Goal: Transaction & Acquisition: Book appointment/travel/reservation

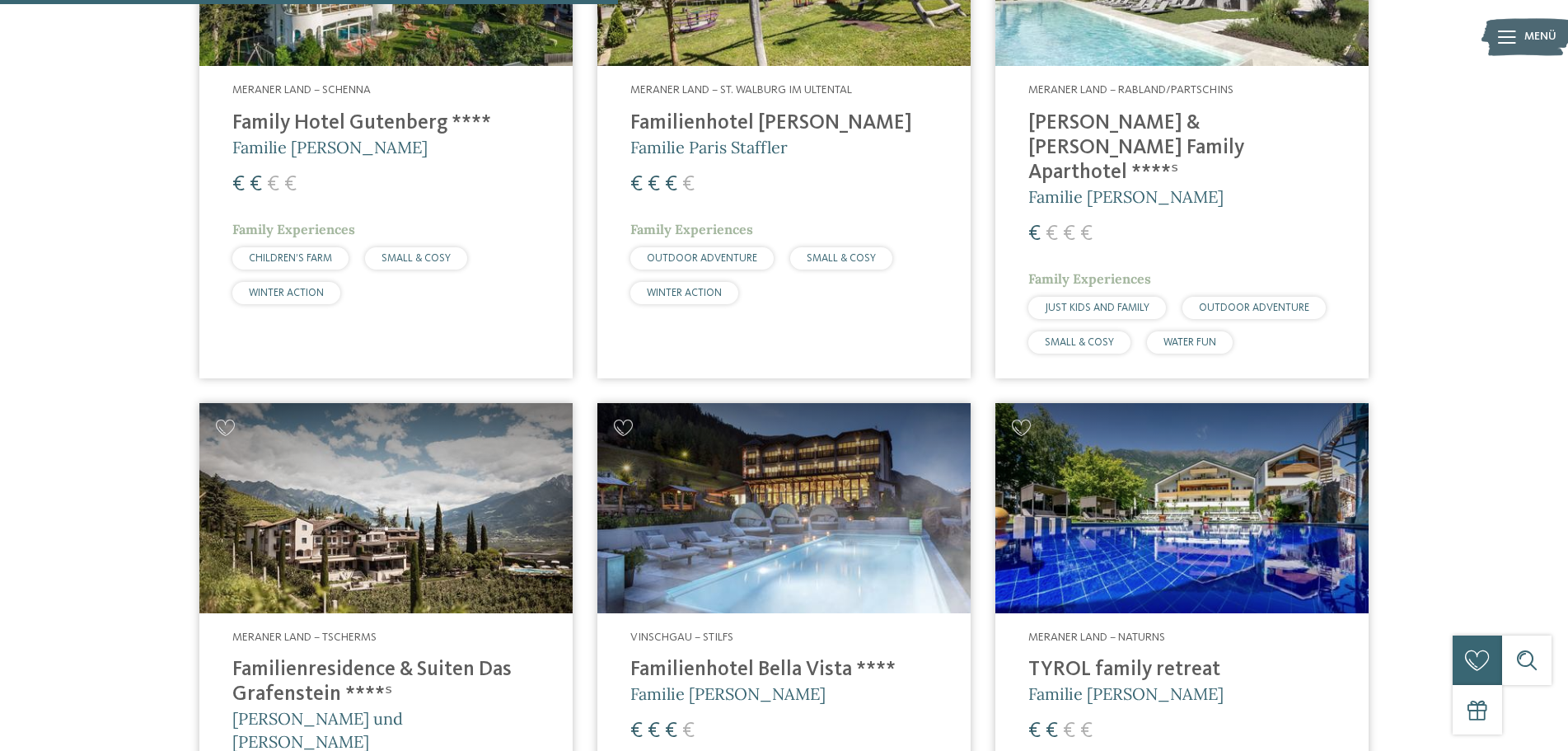
scroll to position [952, 0]
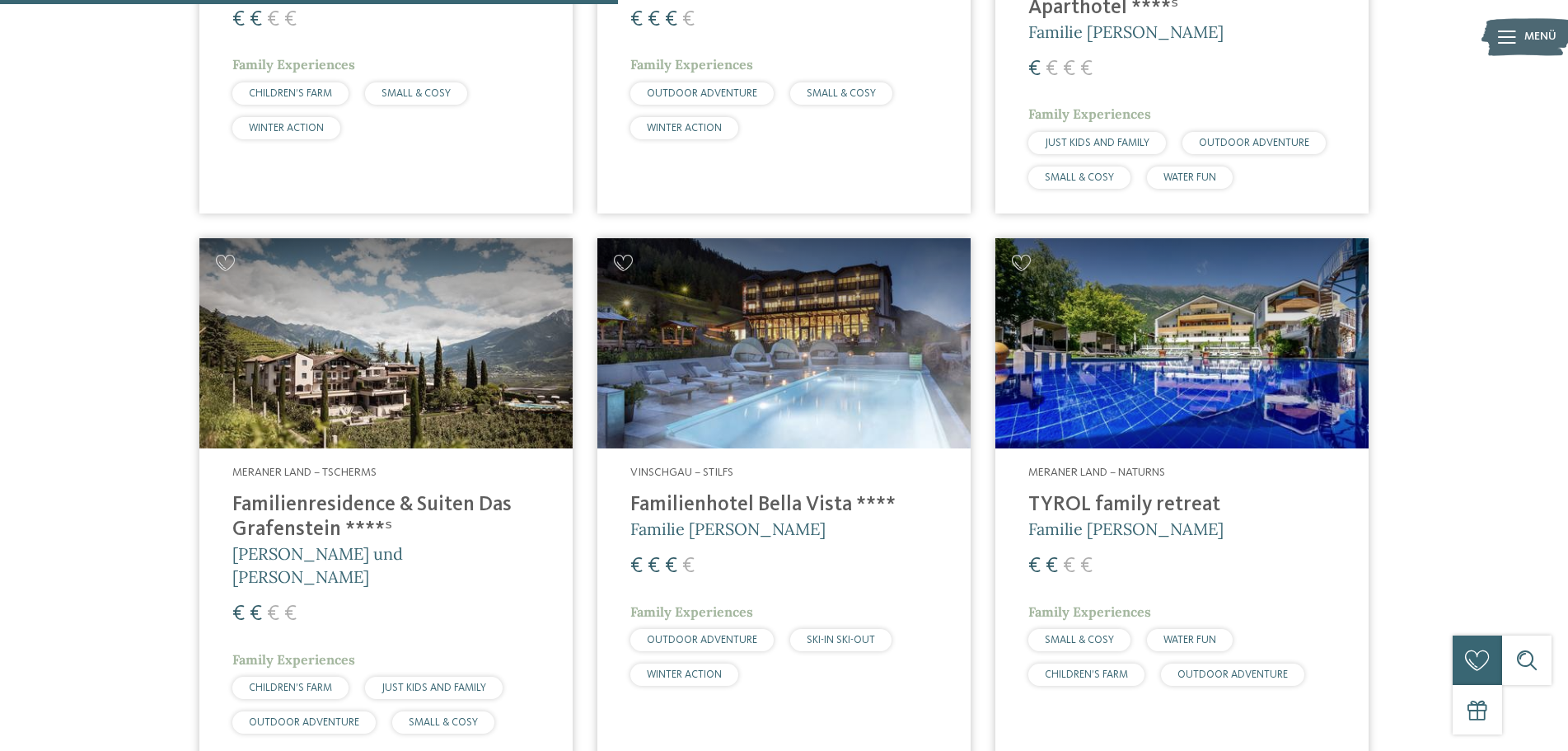
click at [379, 448] on div "Meraner Land – Tscherms Familienresidence & Suiten Das Grafenstein ****ˢ Alexan…" at bounding box center [386, 603] width 373 height 310
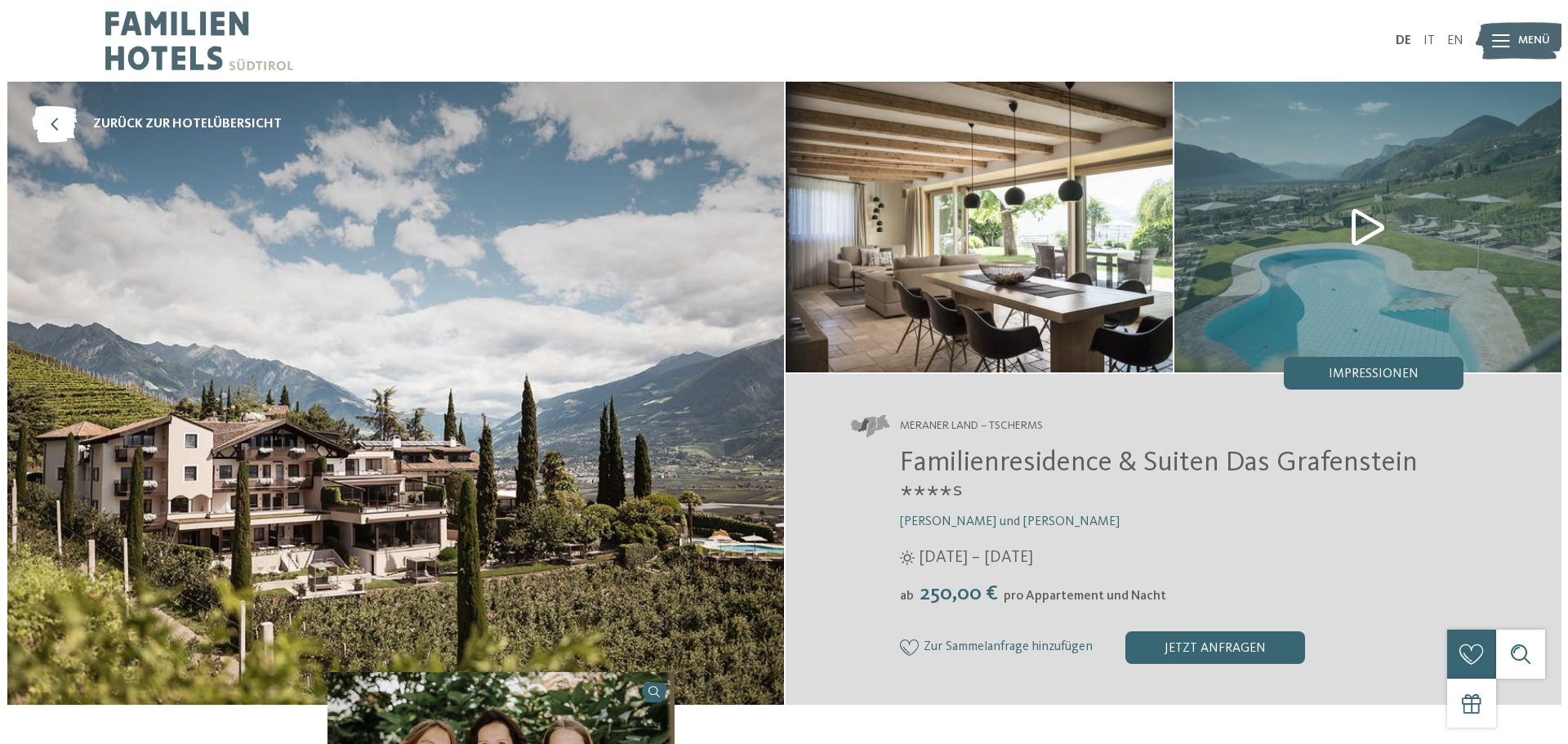
scroll to position [163, 0]
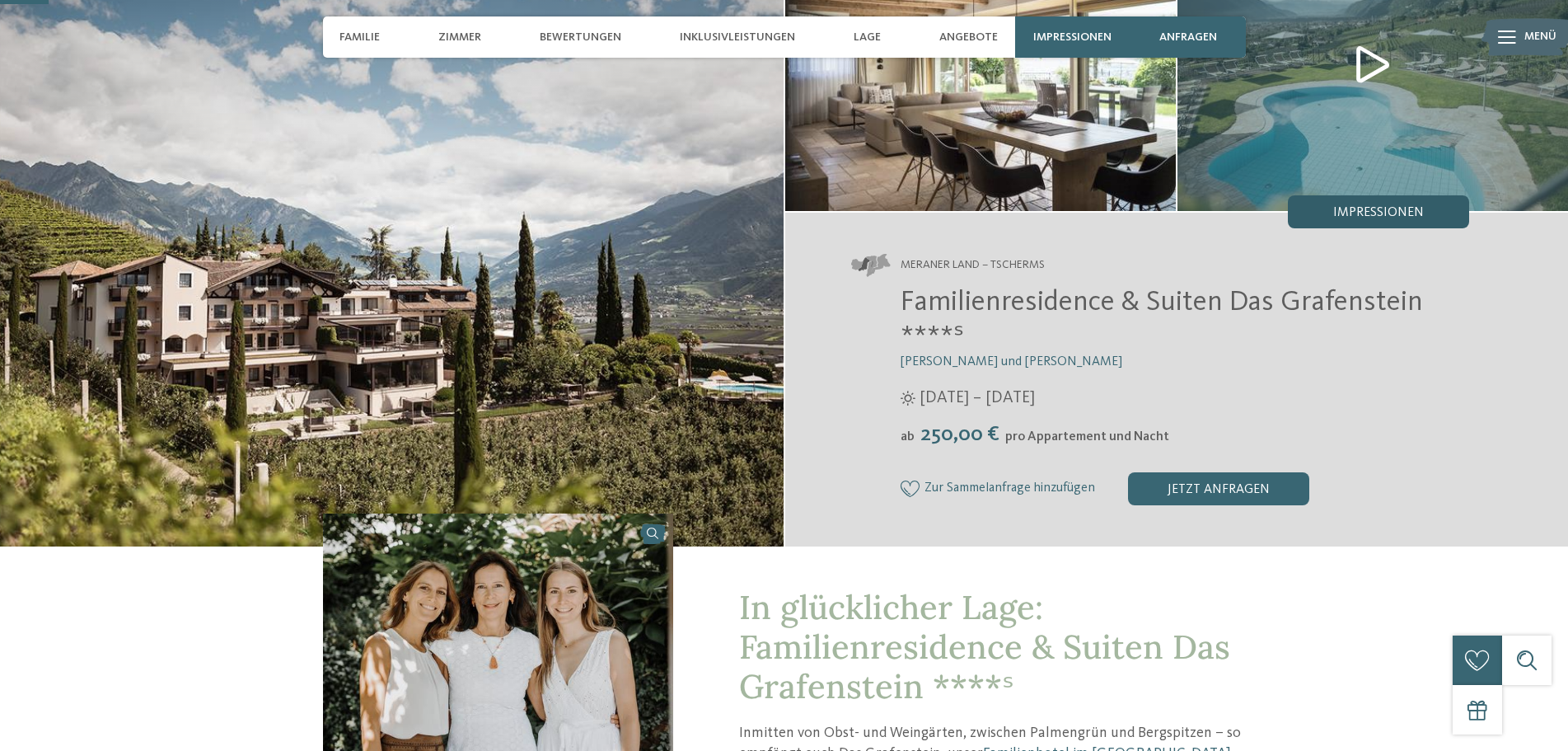
click at [1379, 214] on span "Impressionen" at bounding box center [1378, 213] width 90 height 13
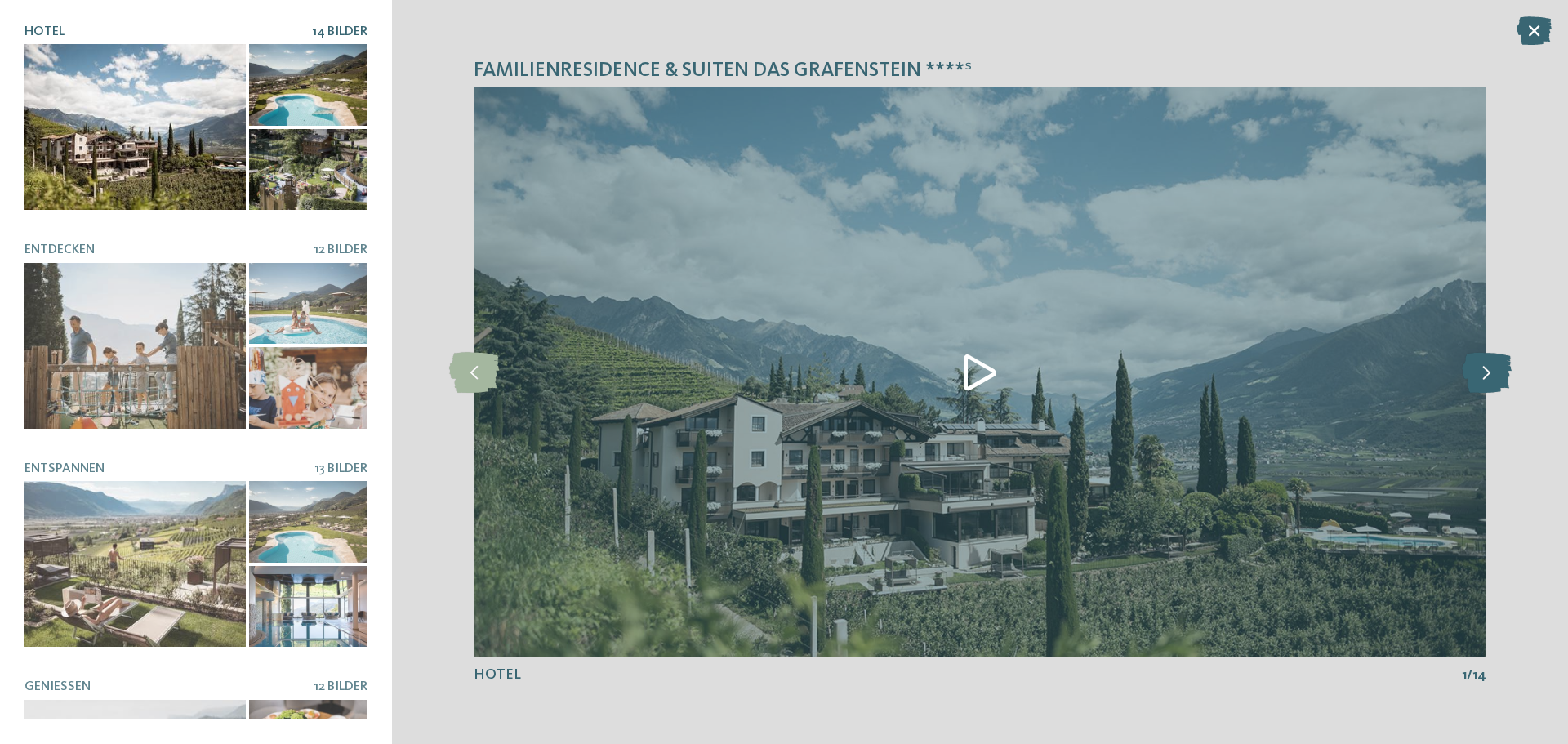
click at [1488, 372] on icon at bounding box center [1486, 372] width 50 height 41
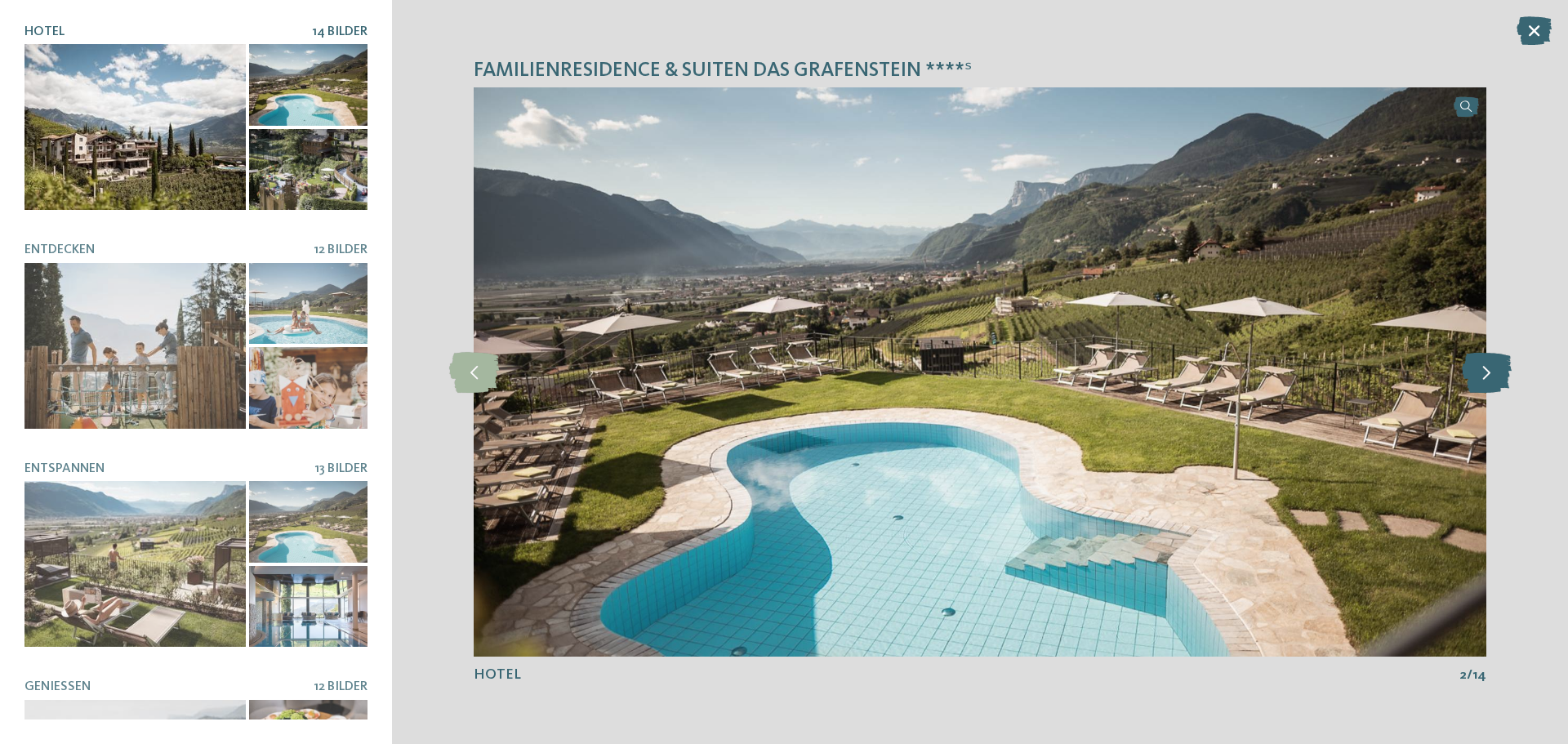
click at [1488, 372] on icon at bounding box center [1486, 372] width 50 height 41
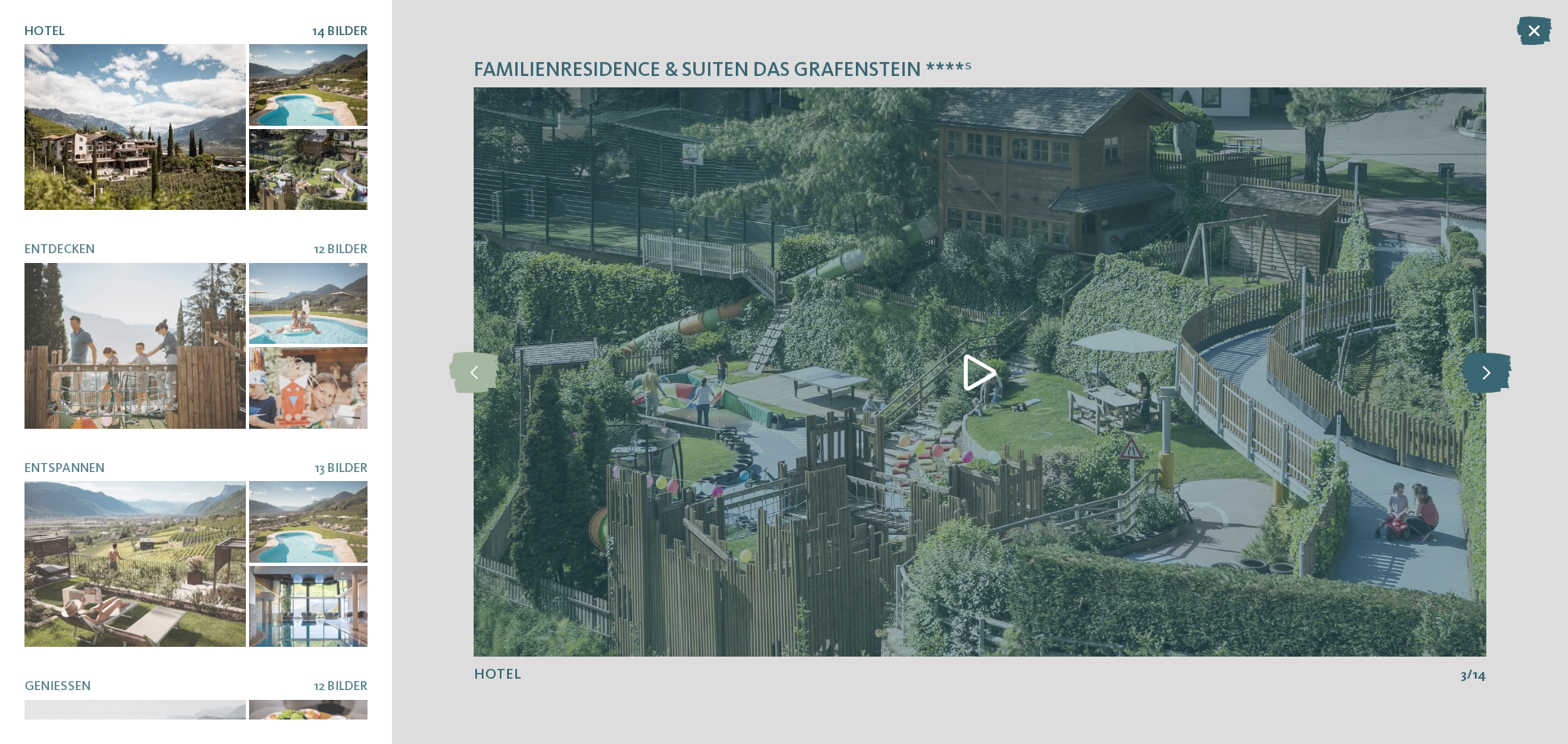
click at [1488, 372] on icon at bounding box center [1486, 372] width 50 height 41
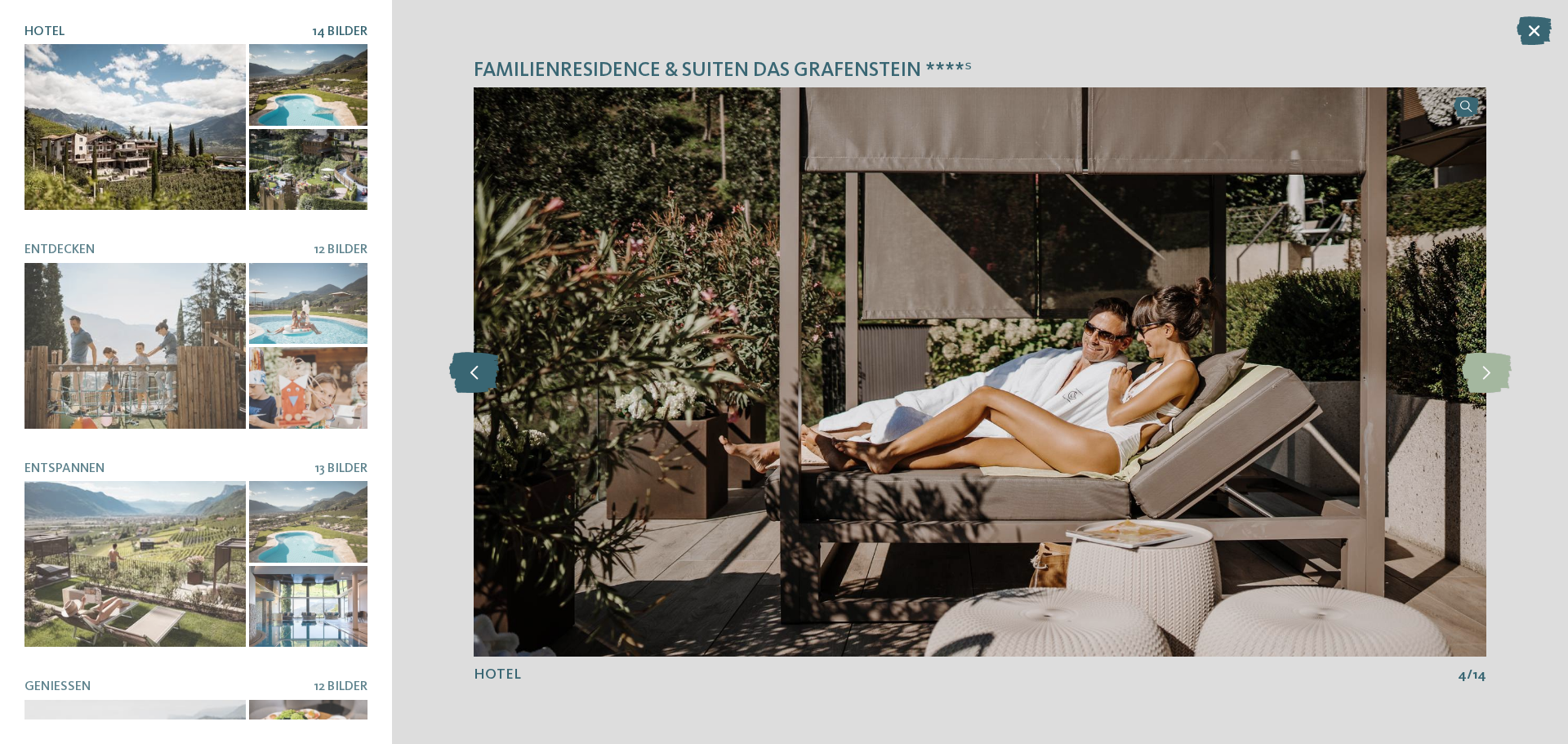
click at [471, 378] on icon at bounding box center [473, 372] width 50 height 41
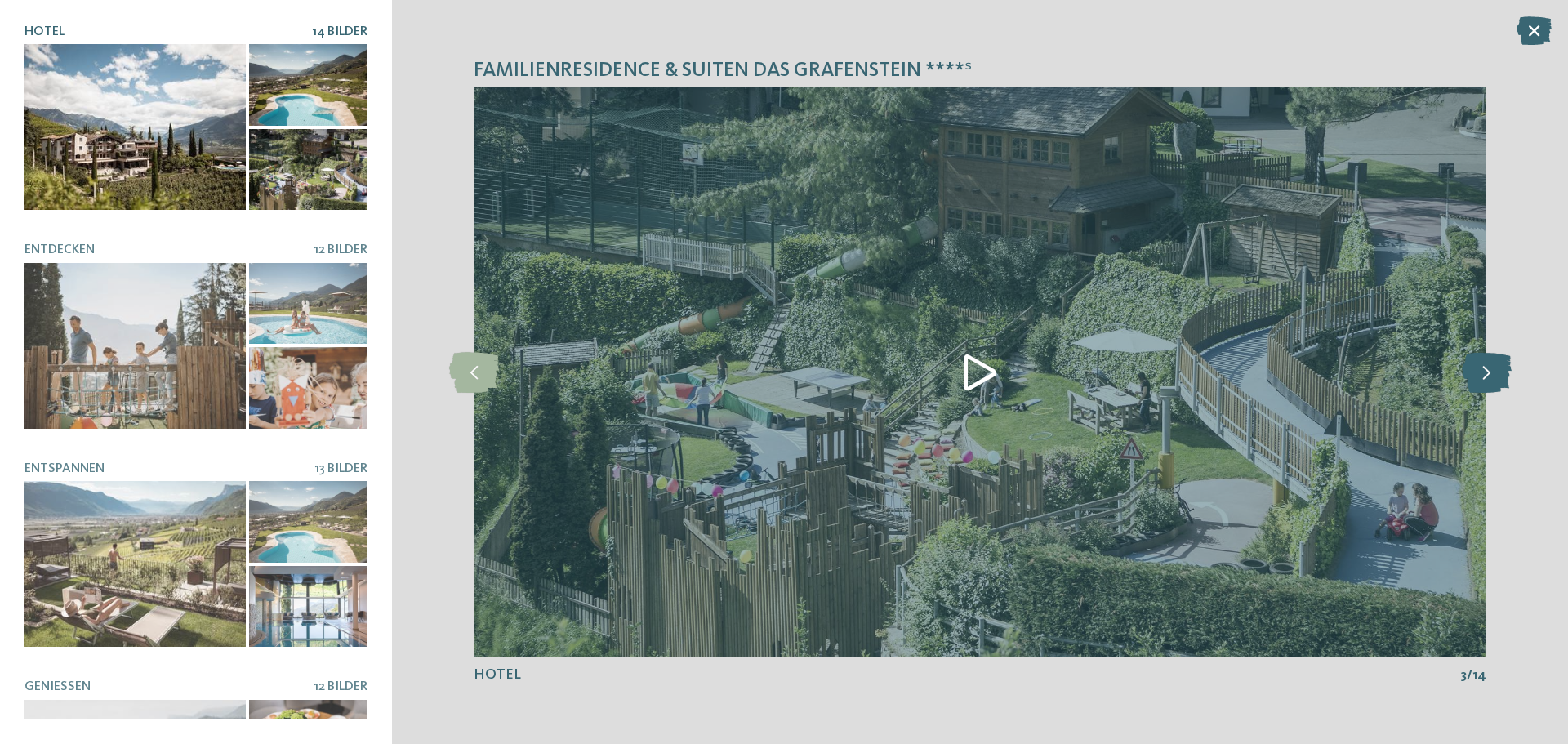
click at [1490, 374] on icon at bounding box center [1486, 372] width 50 height 41
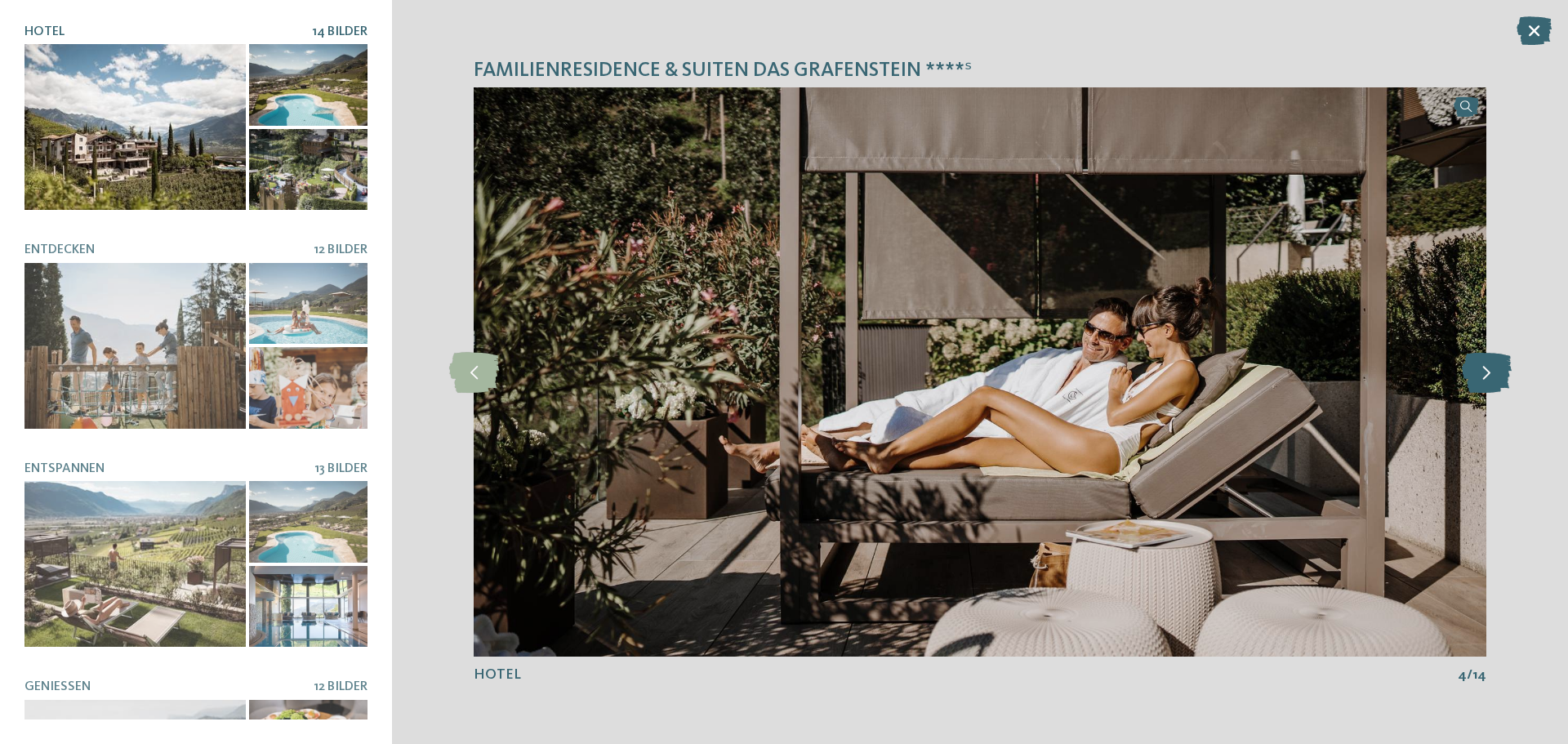
click at [1490, 374] on icon at bounding box center [1486, 372] width 50 height 41
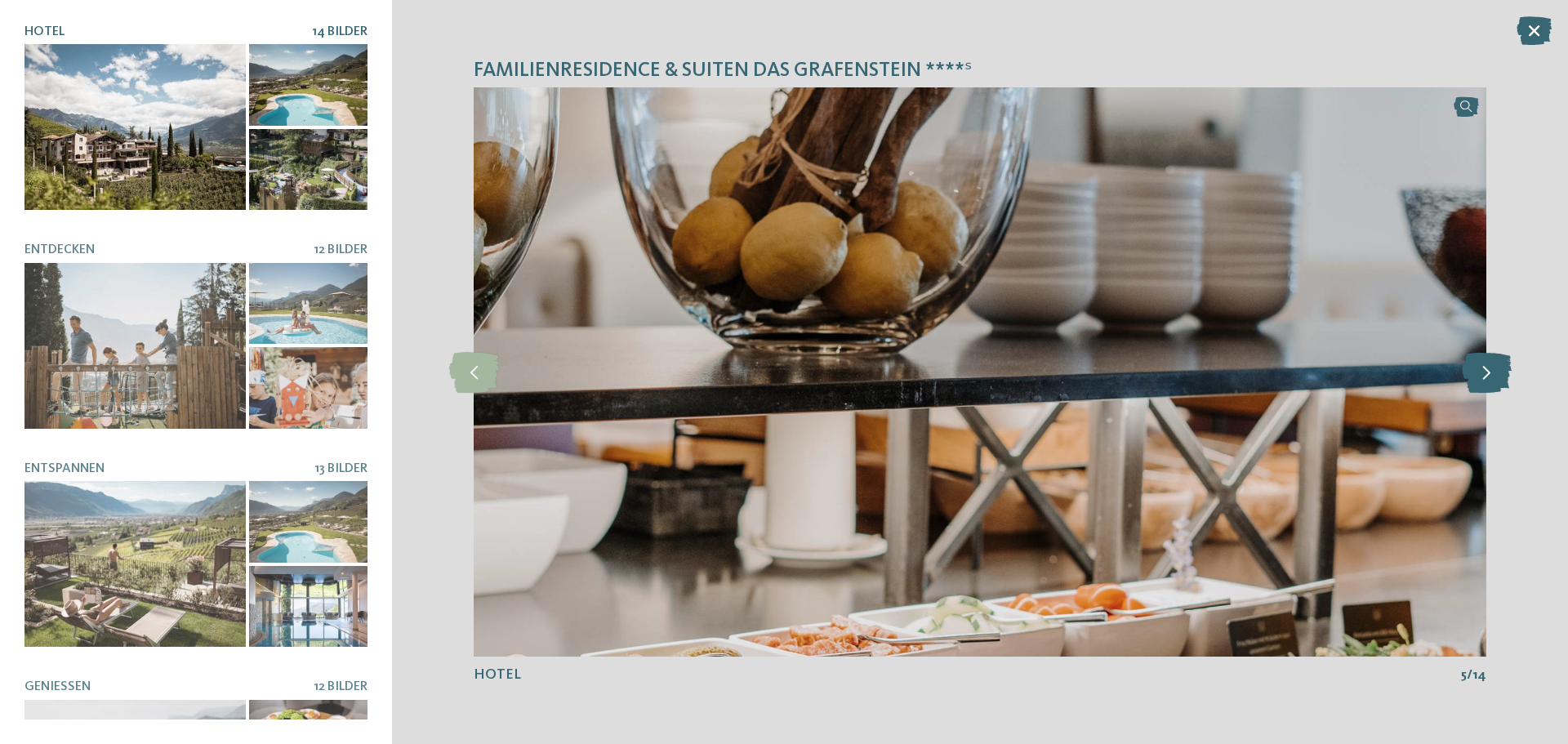
click at [1490, 374] on icon at bounding box center [1486, 372] width 50 height 41
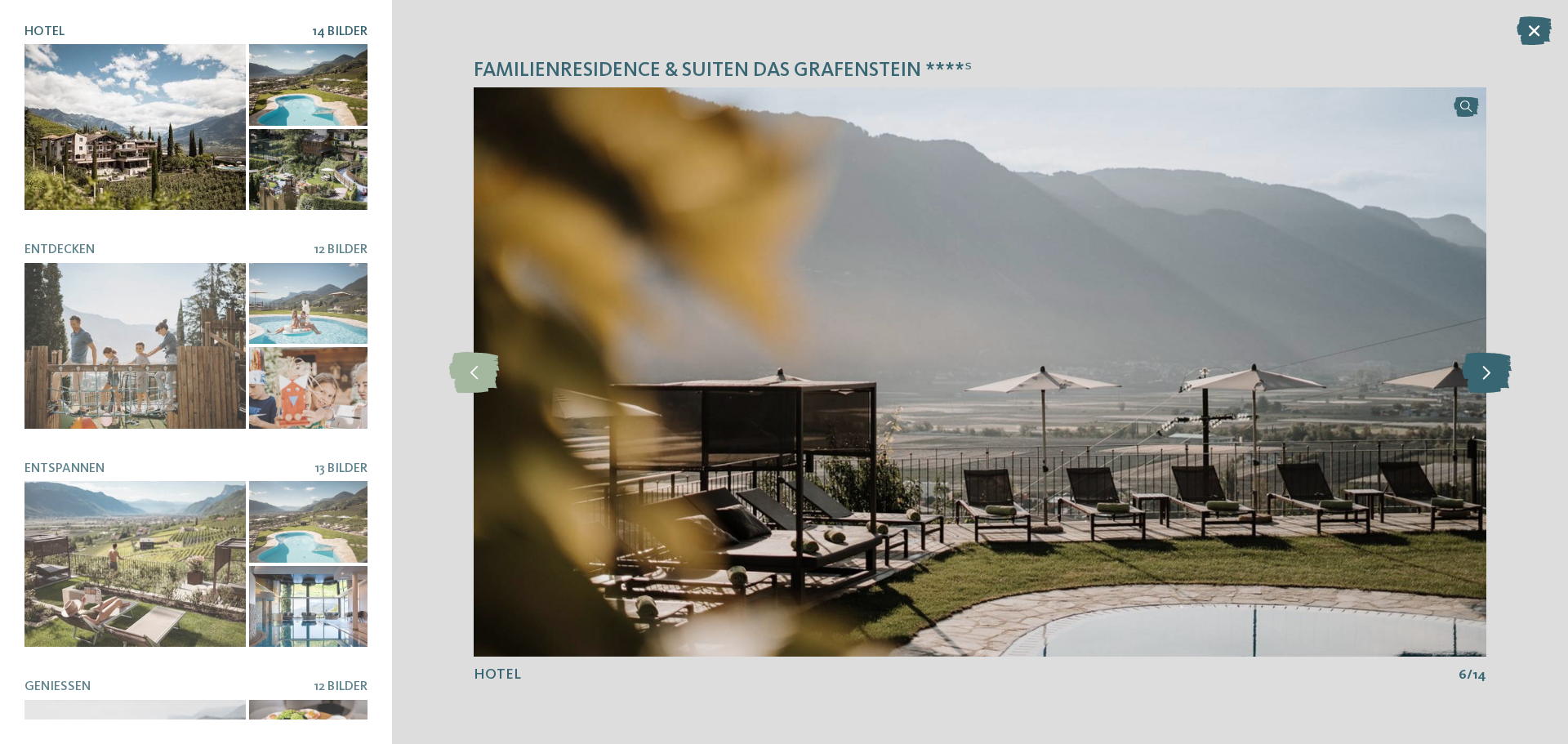
click at [1490, 374] on icon at bounding box center [1486, 372] width 50 height 41
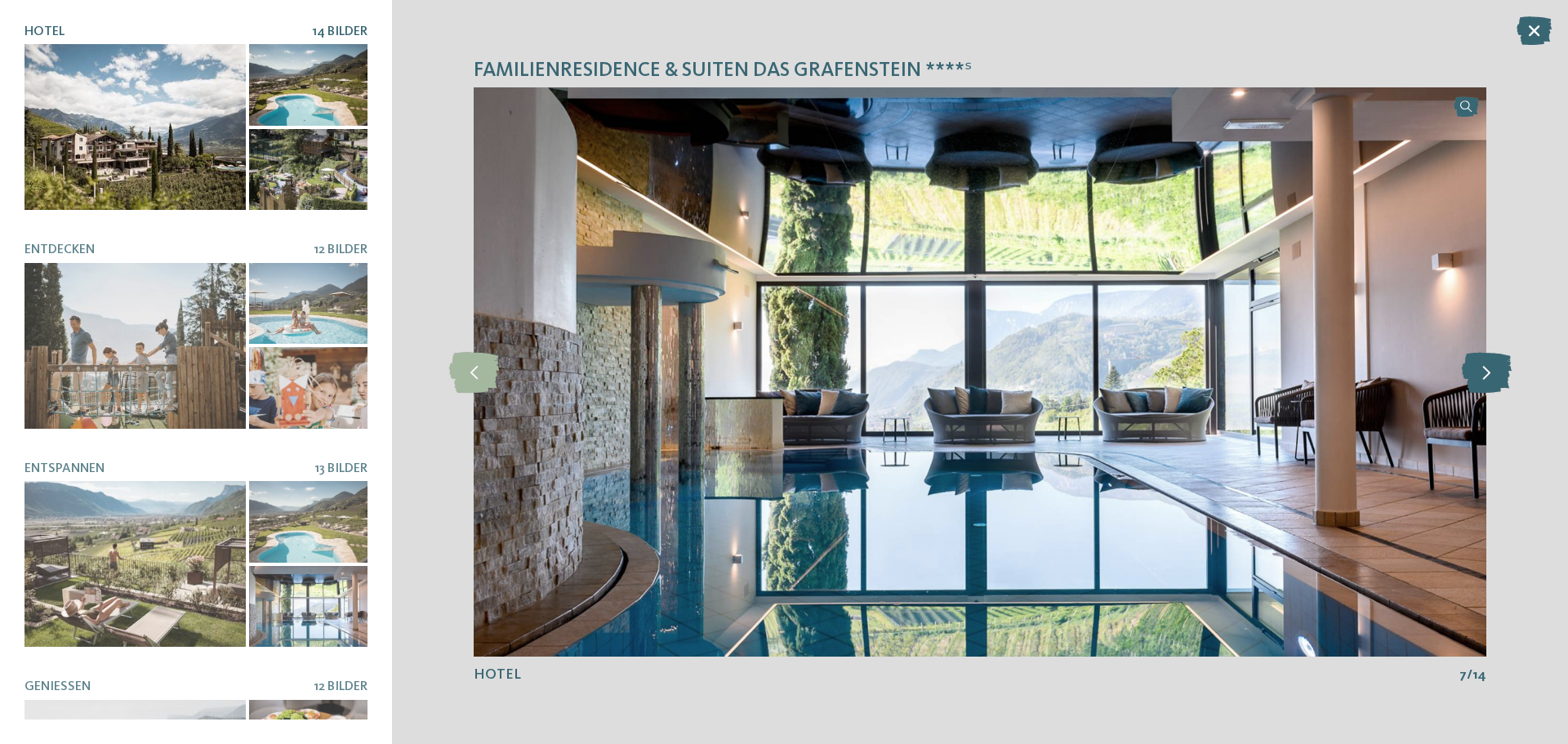
click at [1490, 374] on icon at bounding box center [1486, 372] width 50 height 41
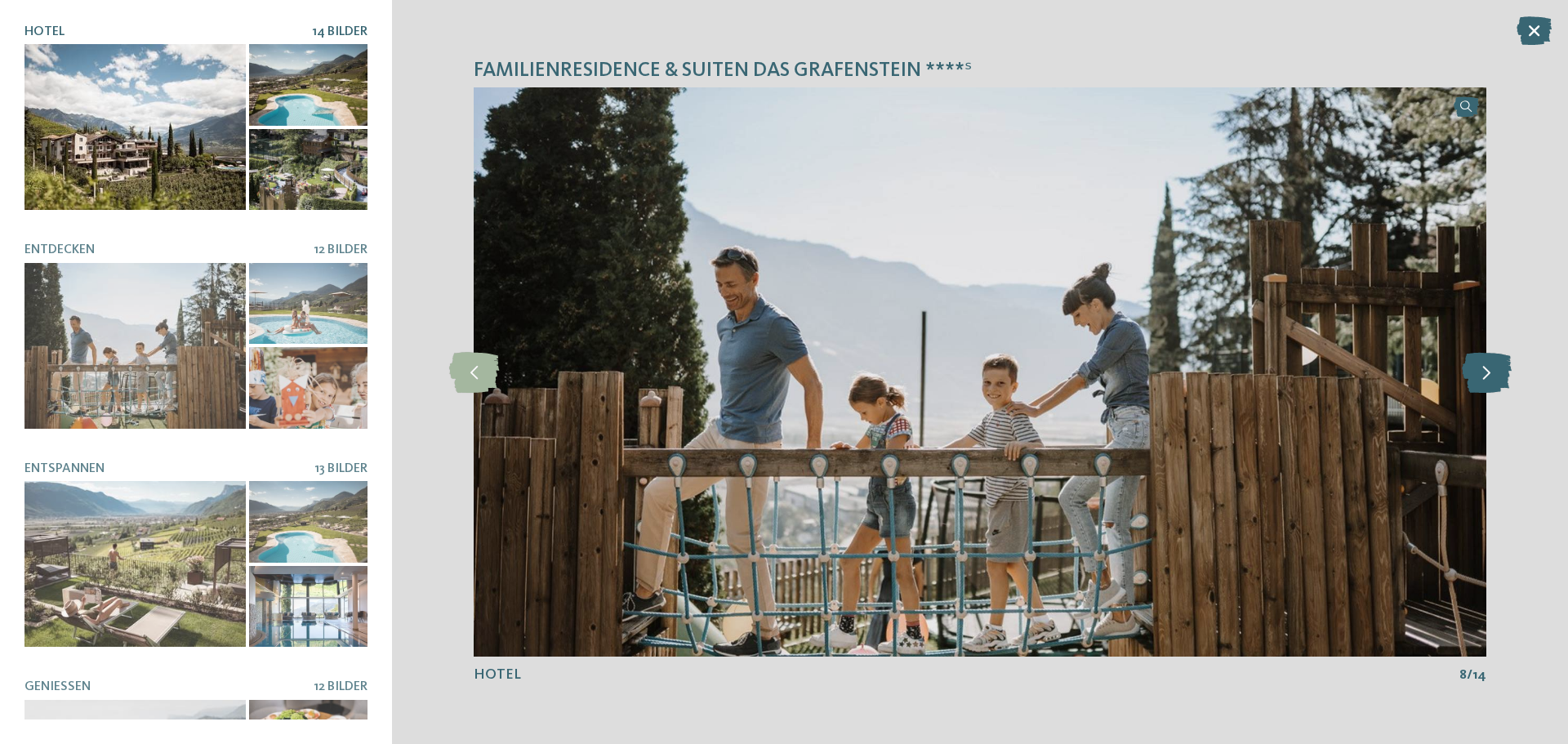
click at [1490, 374] on icon at bounding box center [1486, 372] width 50 height 41
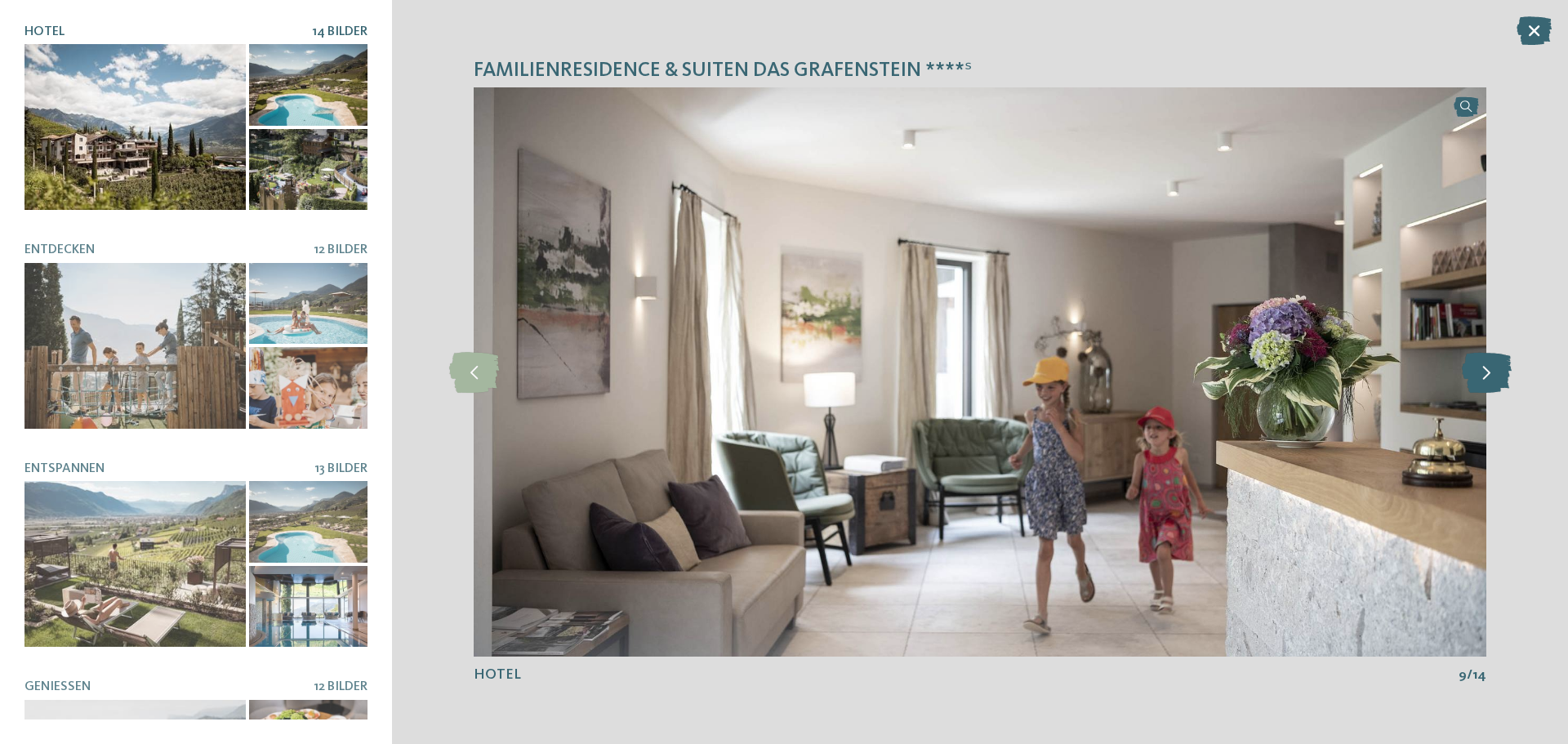
click at [1490, 374] on icon at bounding box center [1486, 372] width 50 height 41
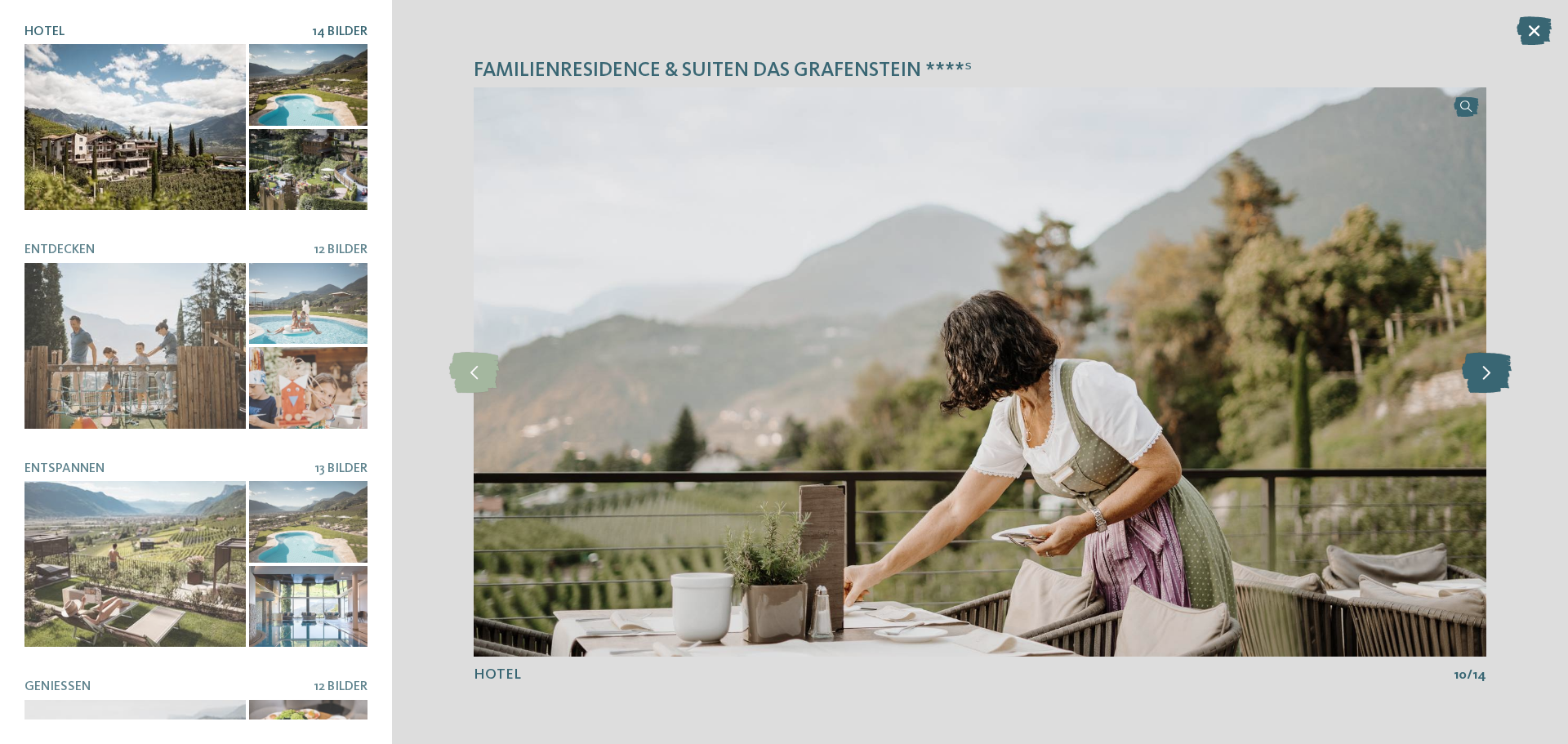
click at [1490, 374] on icon at bounding box center [1486, 372] width 50 height 41
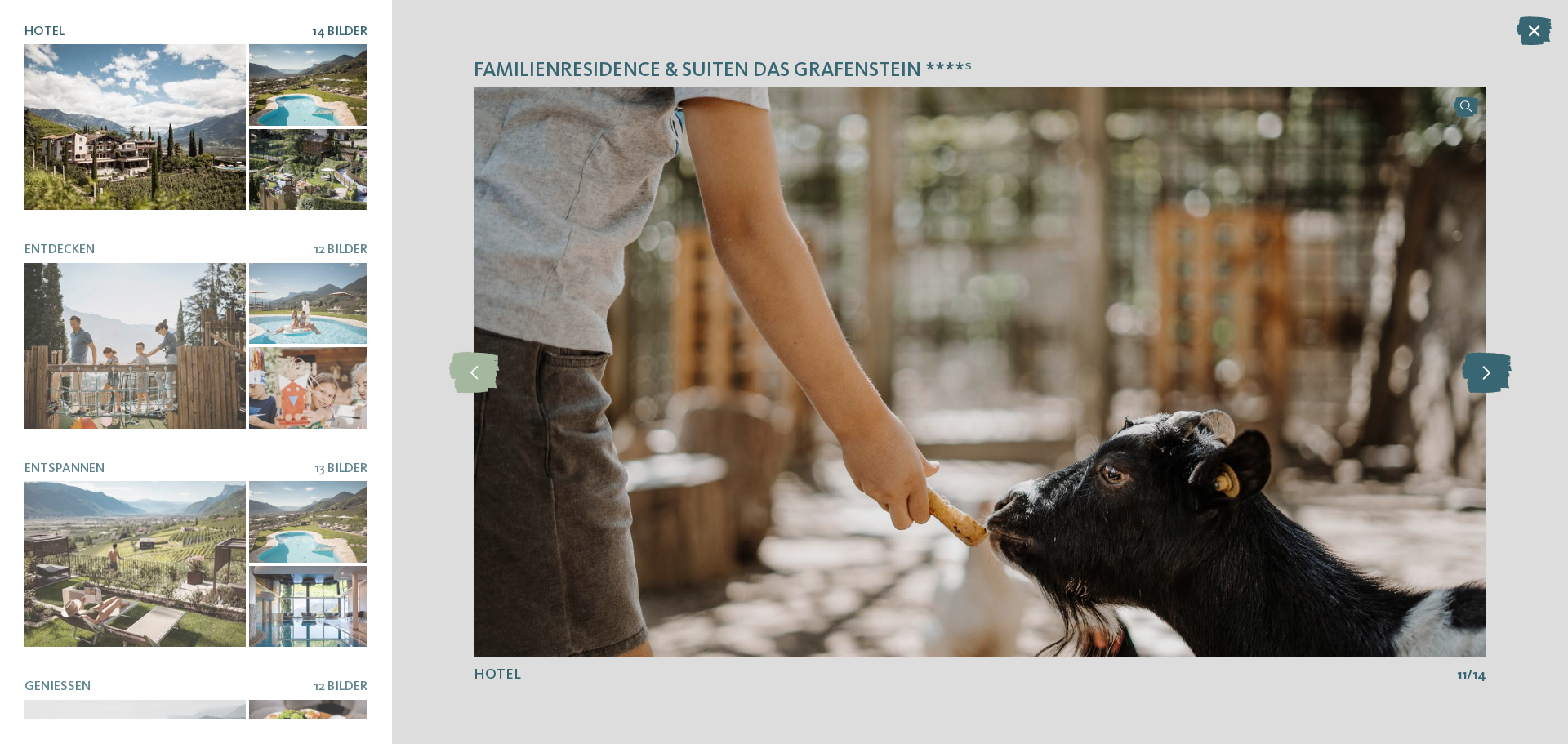
click at [1490, 374] on icon at bounding box center [1486, 372] width 50 height 41
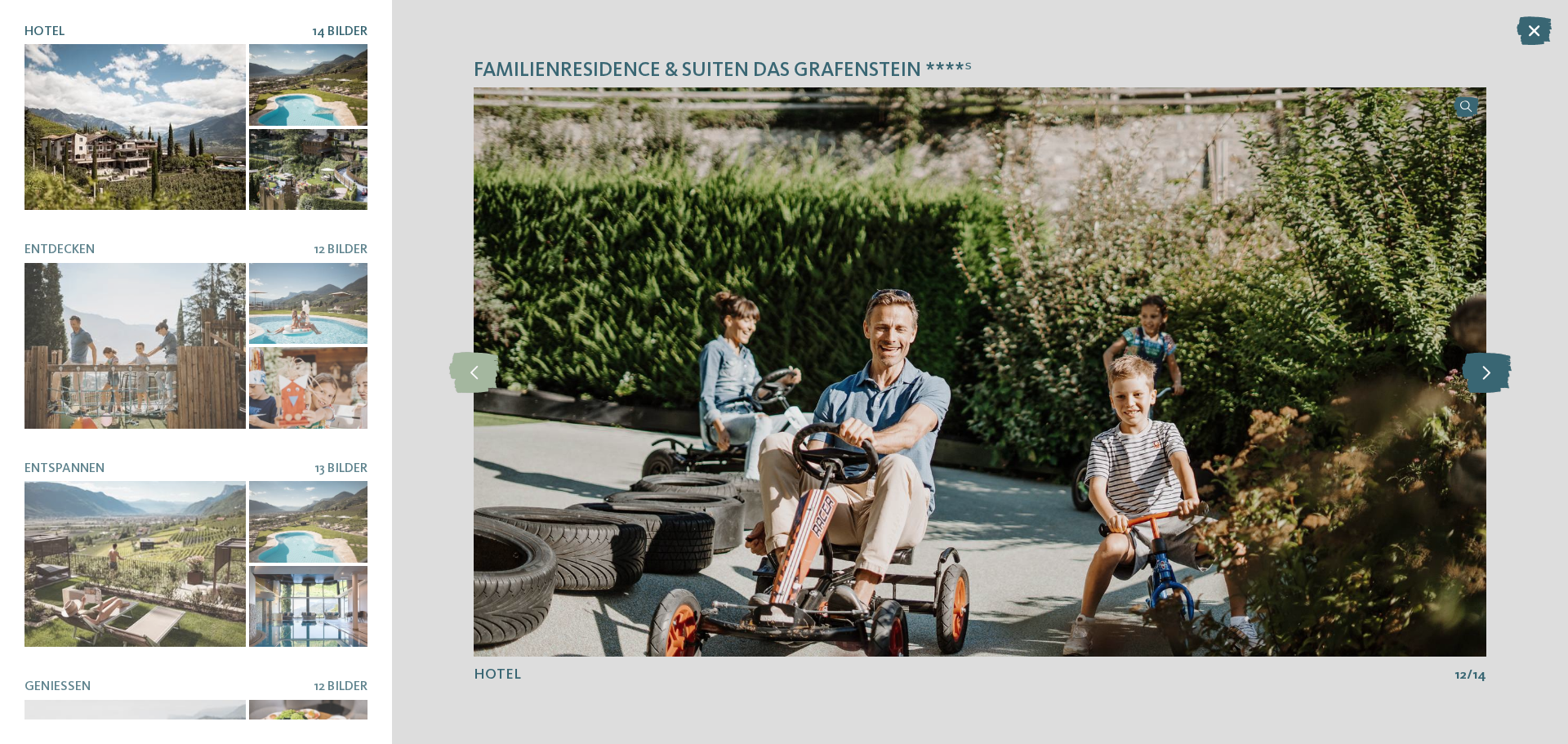
click at [1490, 374] on icon at bounding box center [1486, 372] width 50 height 41
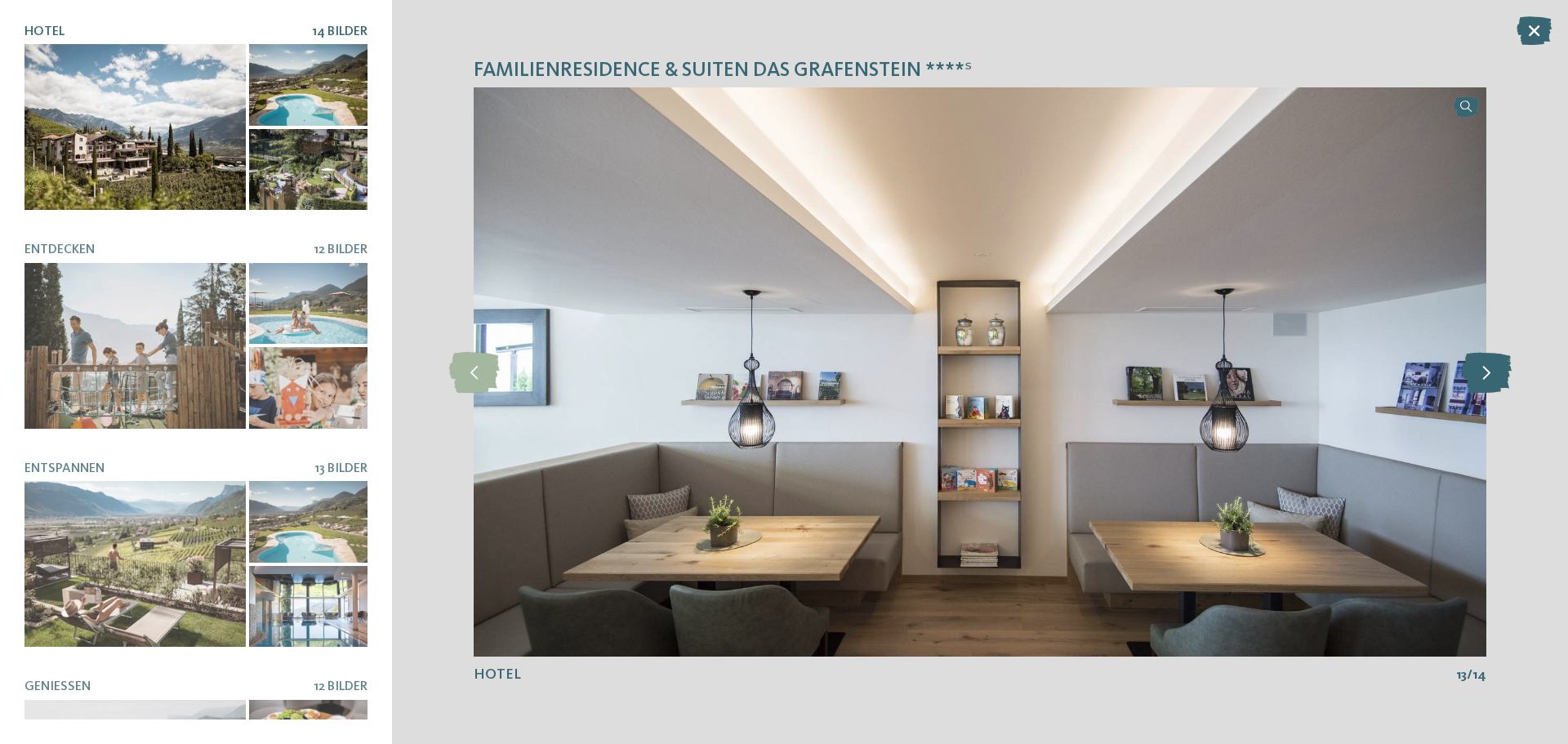
click at [1490, 374] on icon at bounding box center [1486, 372] width 50 height 41
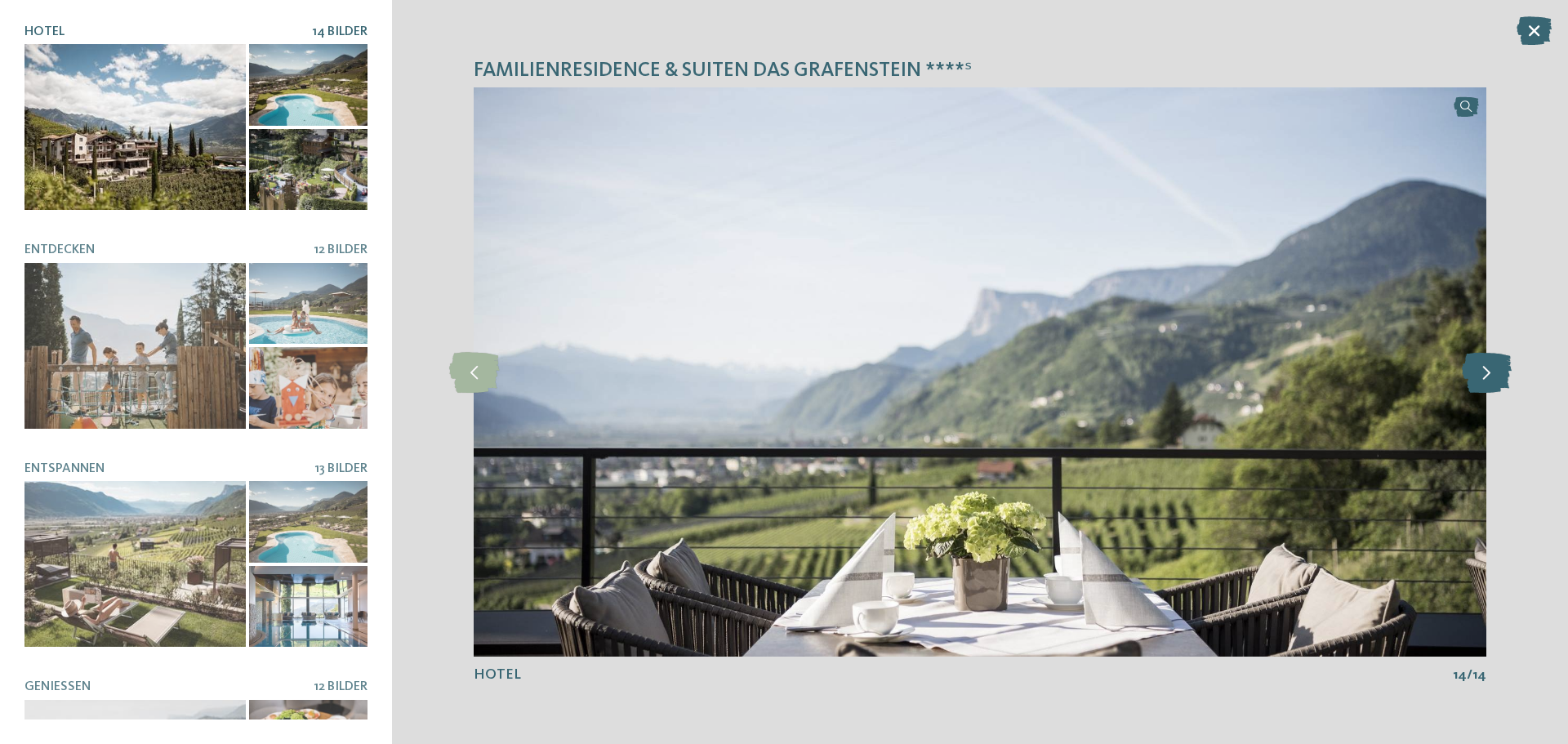
click at [1490, 374] on icon at bounding box center [1486, 372] width 50 height 41
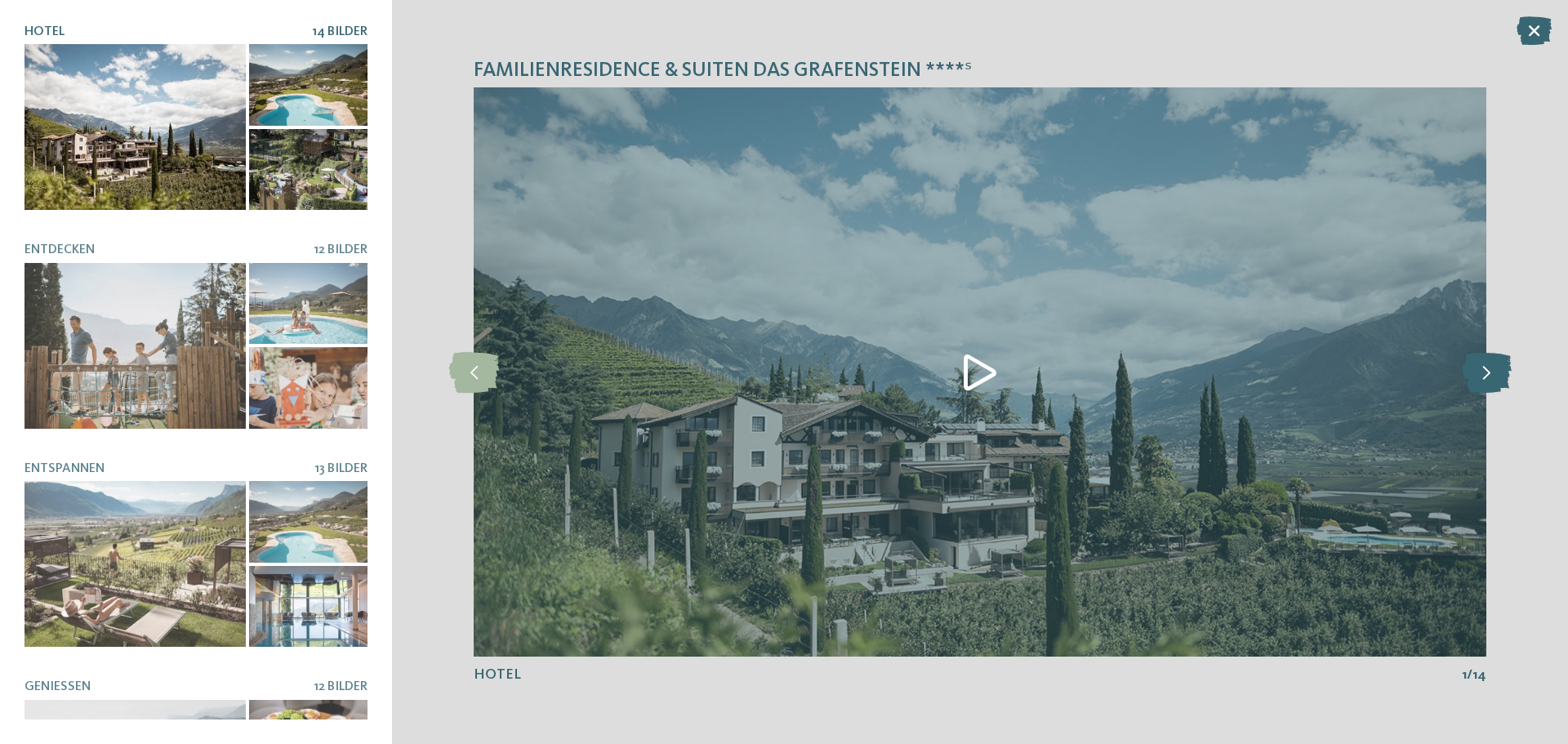
click at [1490, 374] on icon at bounding box center [1486, 372] width 50 height 41
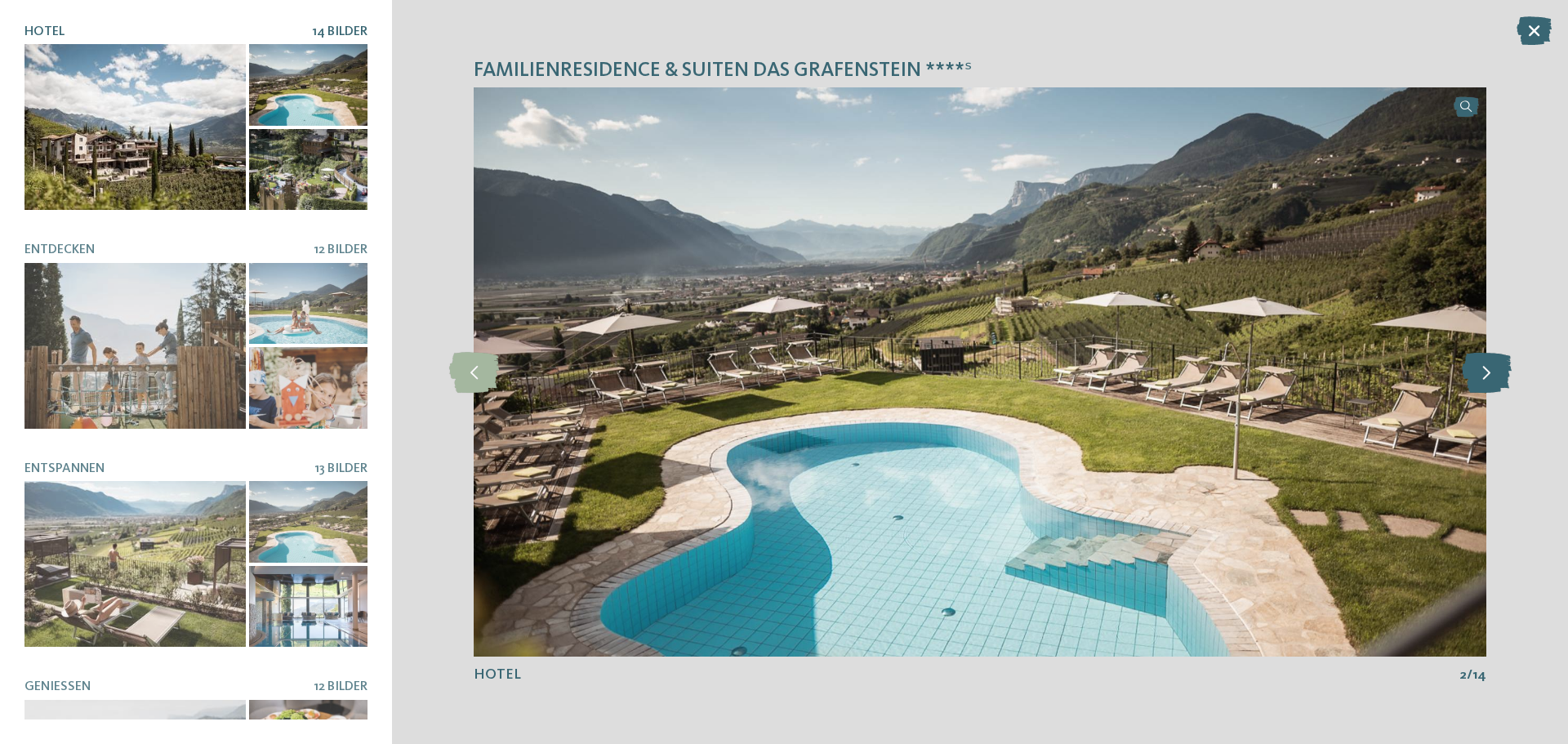
click at [1490, 374] on icon at bounding box center [1486, 372] width 50 height 41
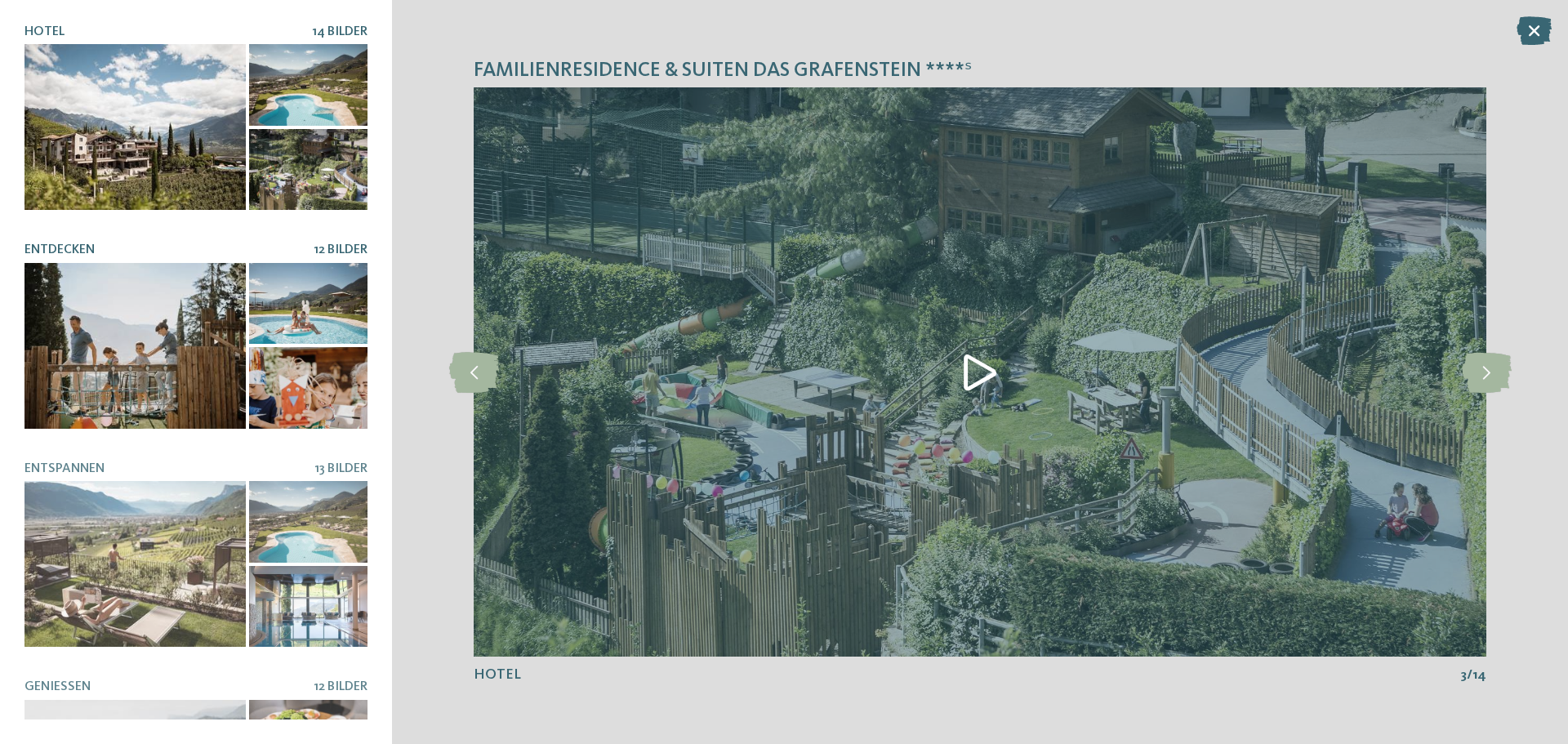
click at [308, 316] on div at bounding box center [308, 304] width 119 height 82
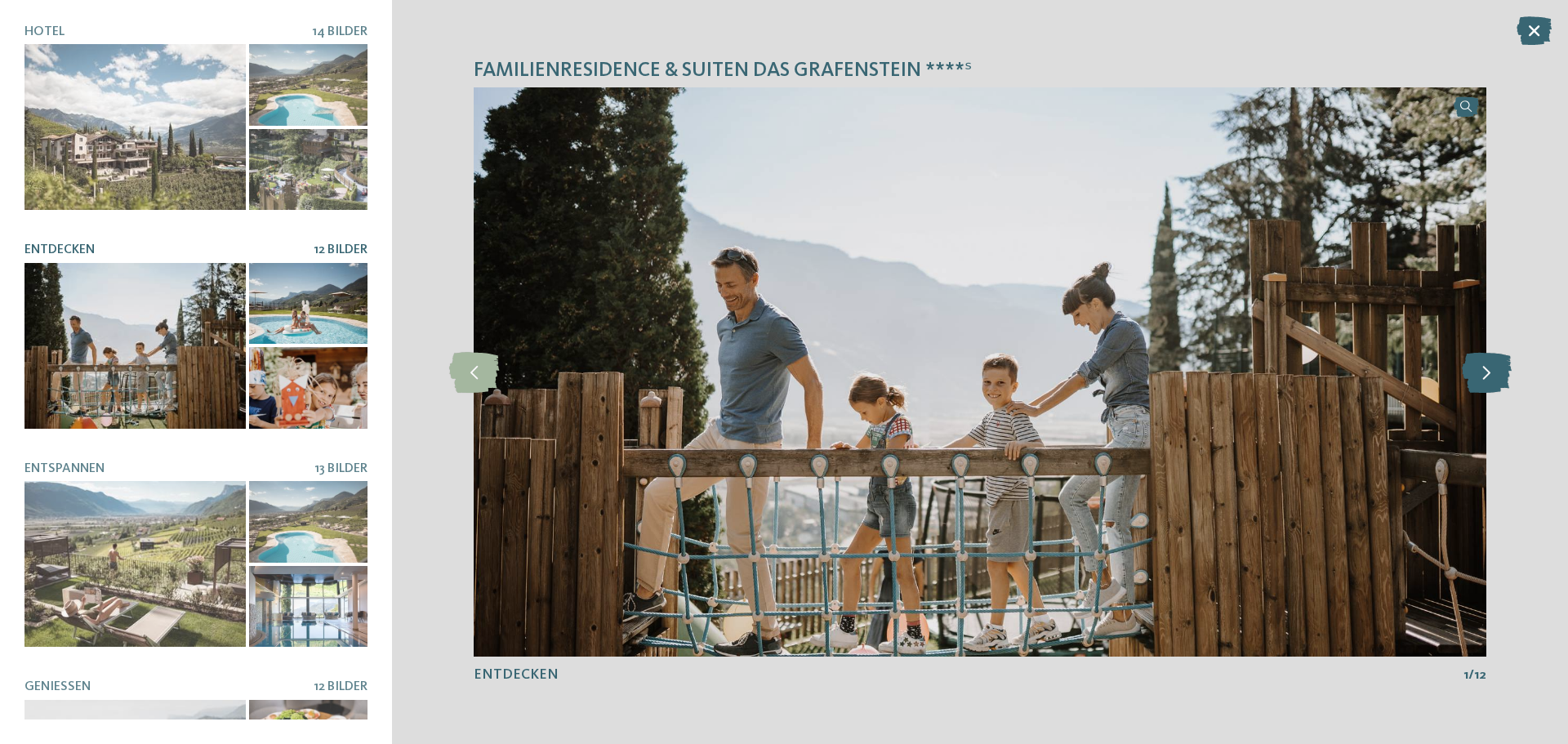
click at [1479, 374] on icon at bounding box center [1486, 372] width 50 height 41
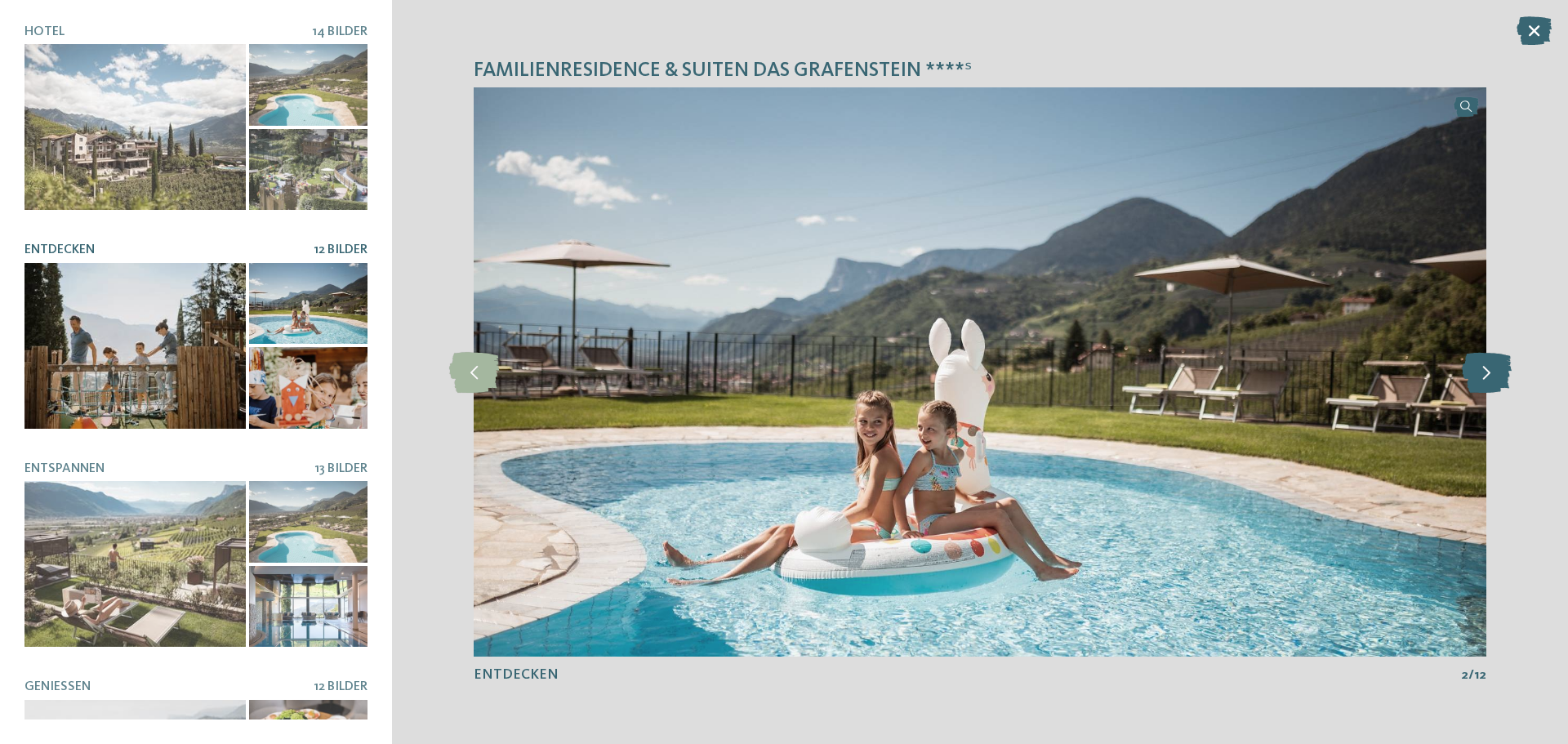
click at [1479, 374] on icon at bounding box center [1486, 372] width 50 height 41
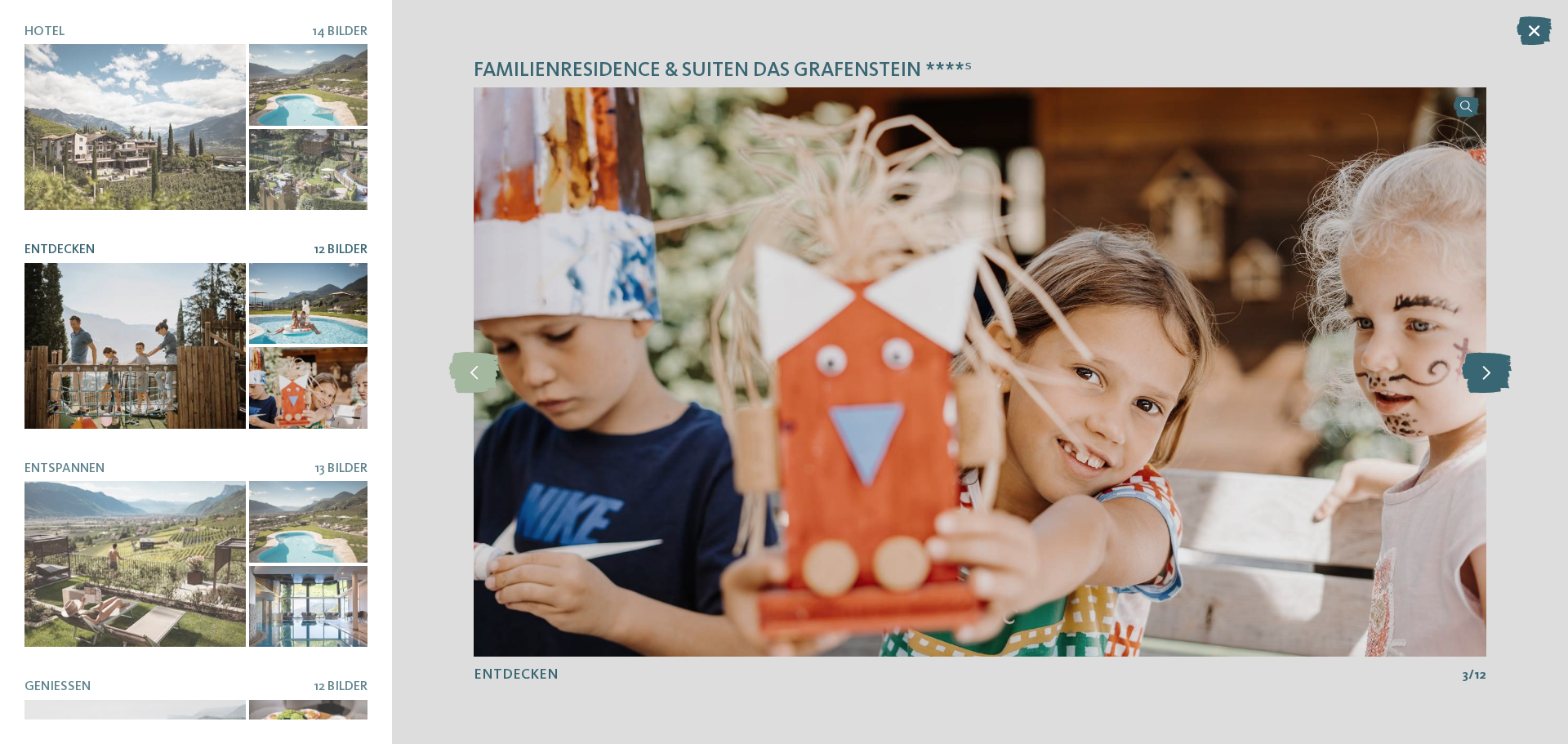
click at [1479, 374] on icon at bounding box center [1486, 372] width 50 height 41
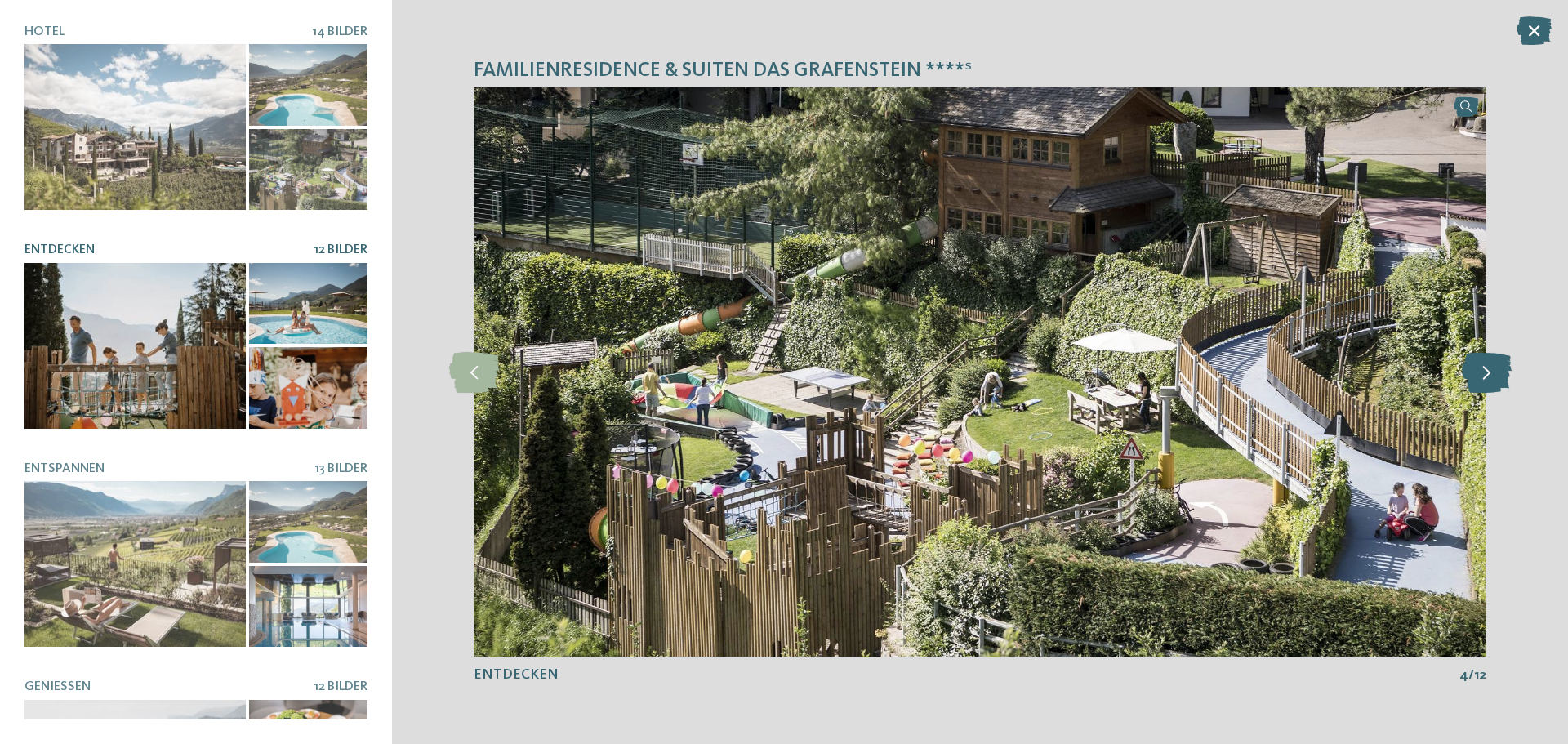
click at [1479, 374] on icon at bounding box center [1486, 372] width 50 height 41
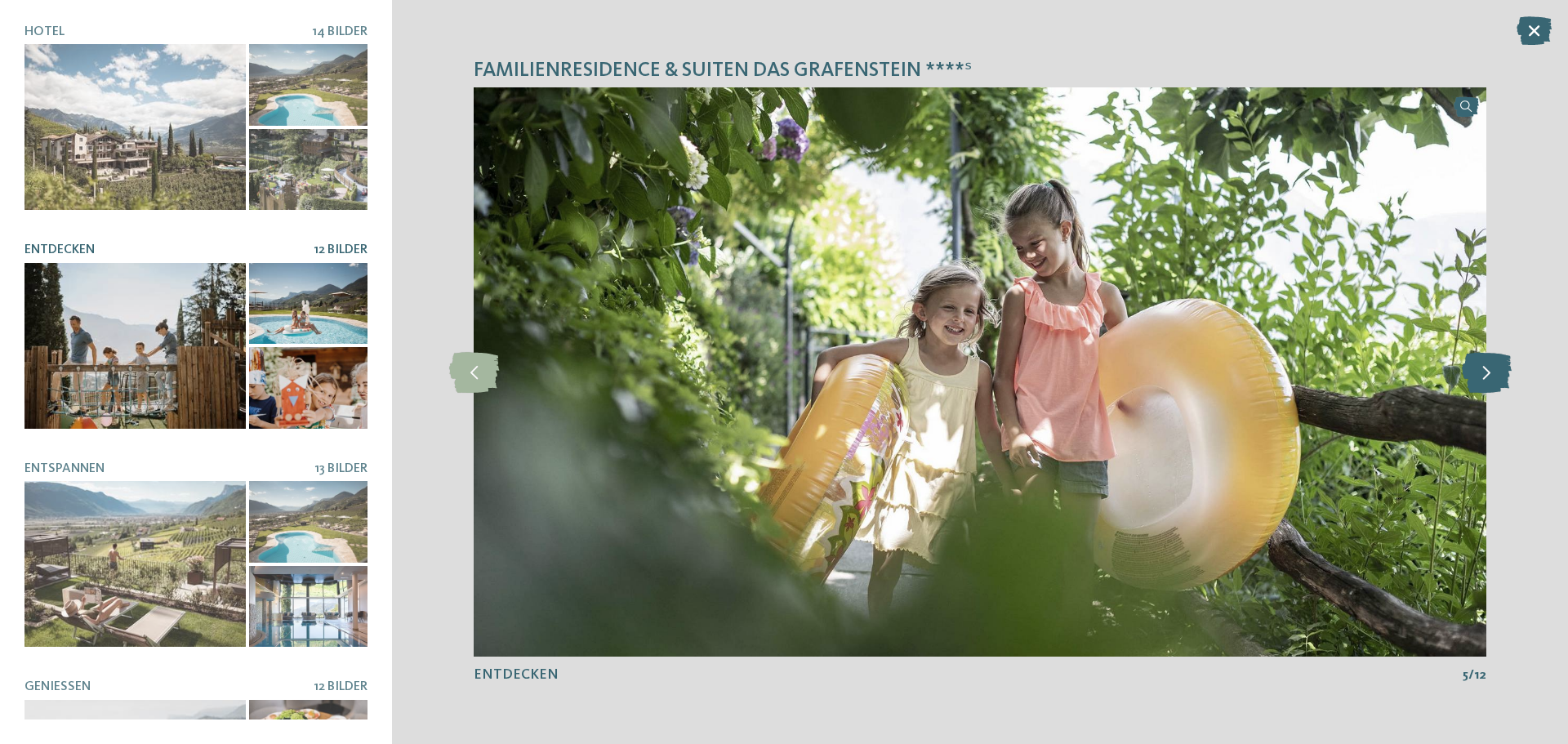
click at [1479, 374] on icon at bounding box center [1486, 372] width 50 height 41
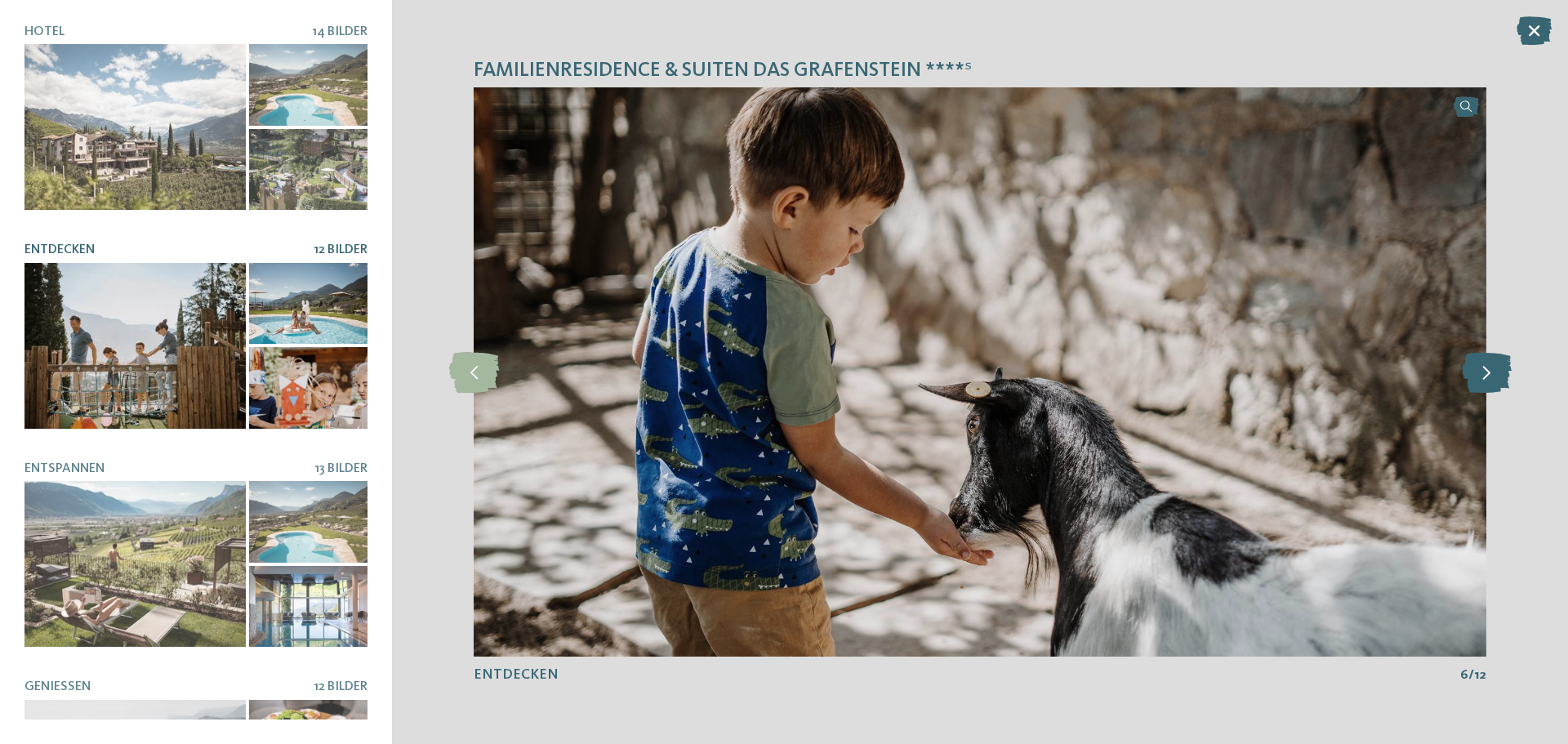
click at [1479, 374] on icon at bounding box center [1486, 372] width 50 height 41
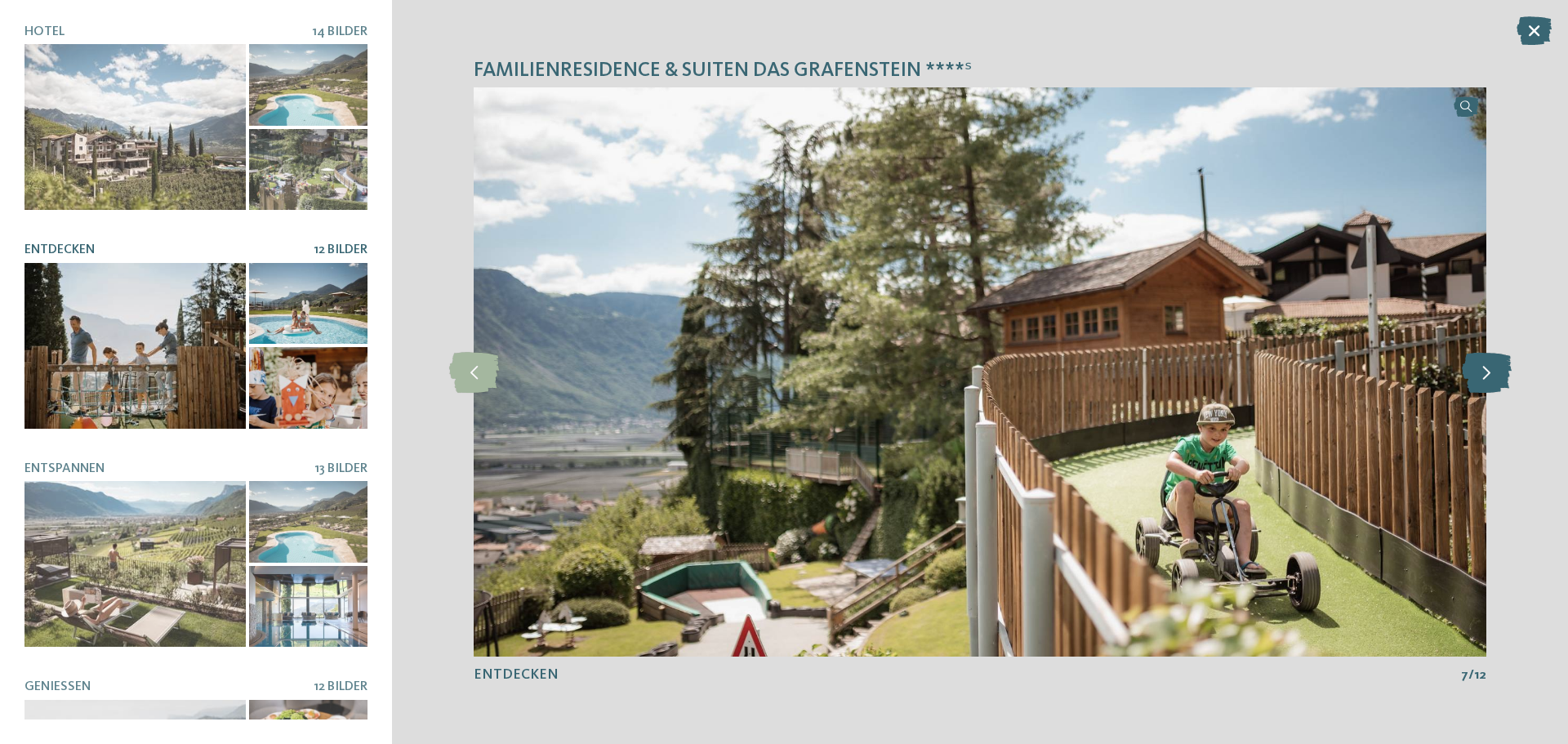
click at [1479, 374] on icon at bounding box center [1486, 372] width 50 height 41
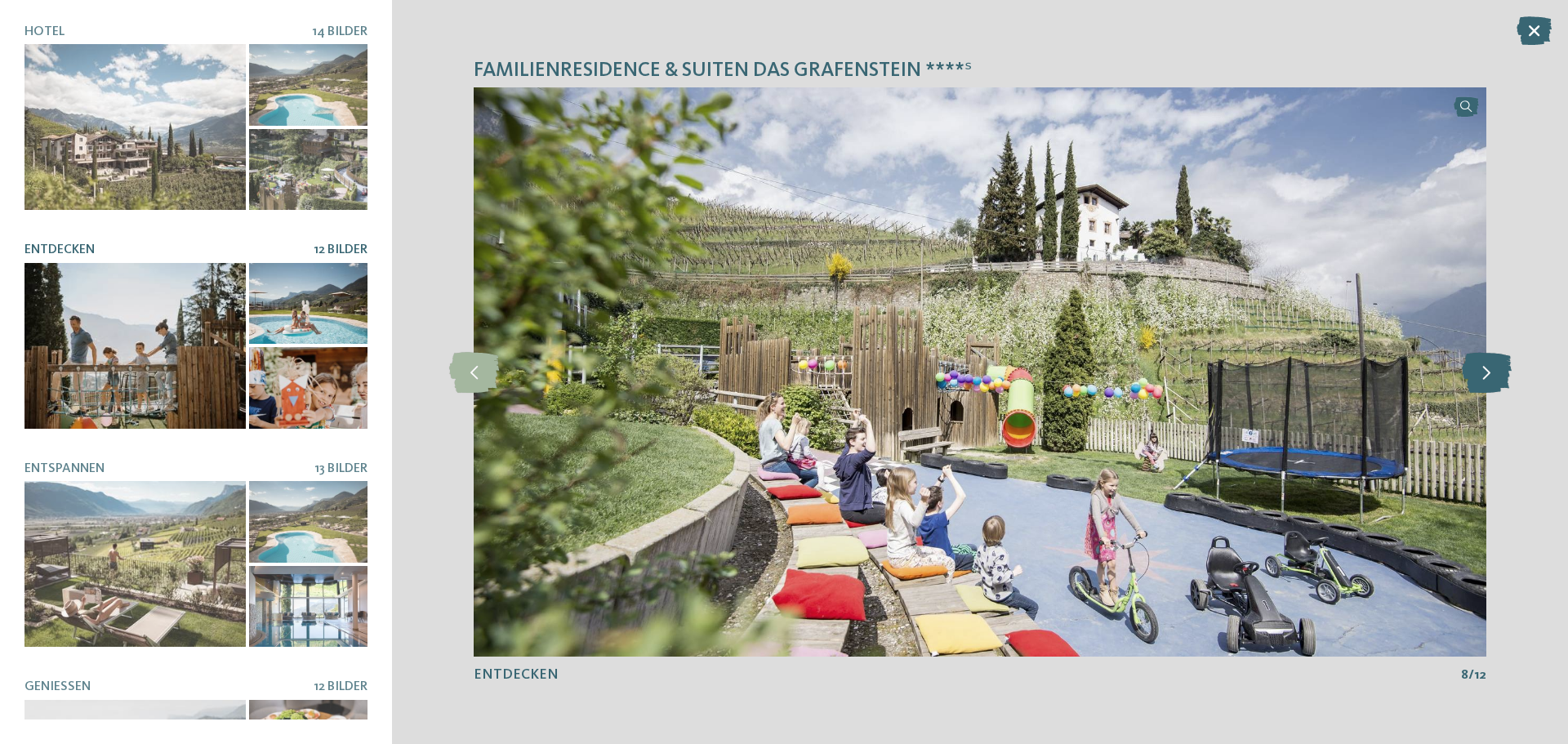
click at [1479, 374] on icon at bounding box center [1486, 372] width 50 height 41
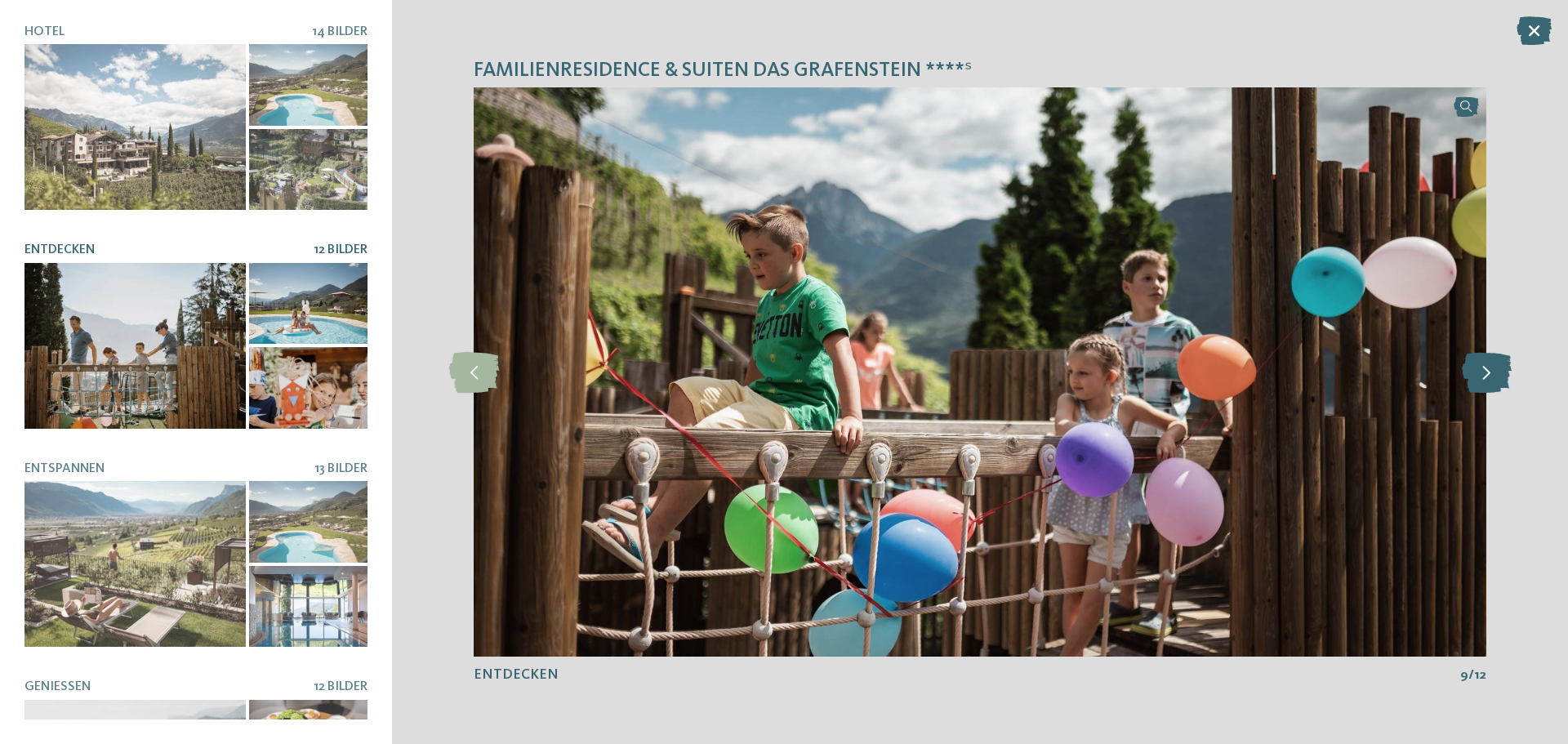
click at [1479, 374] on icon at bounding box center [1486, 372] width 50 height 41
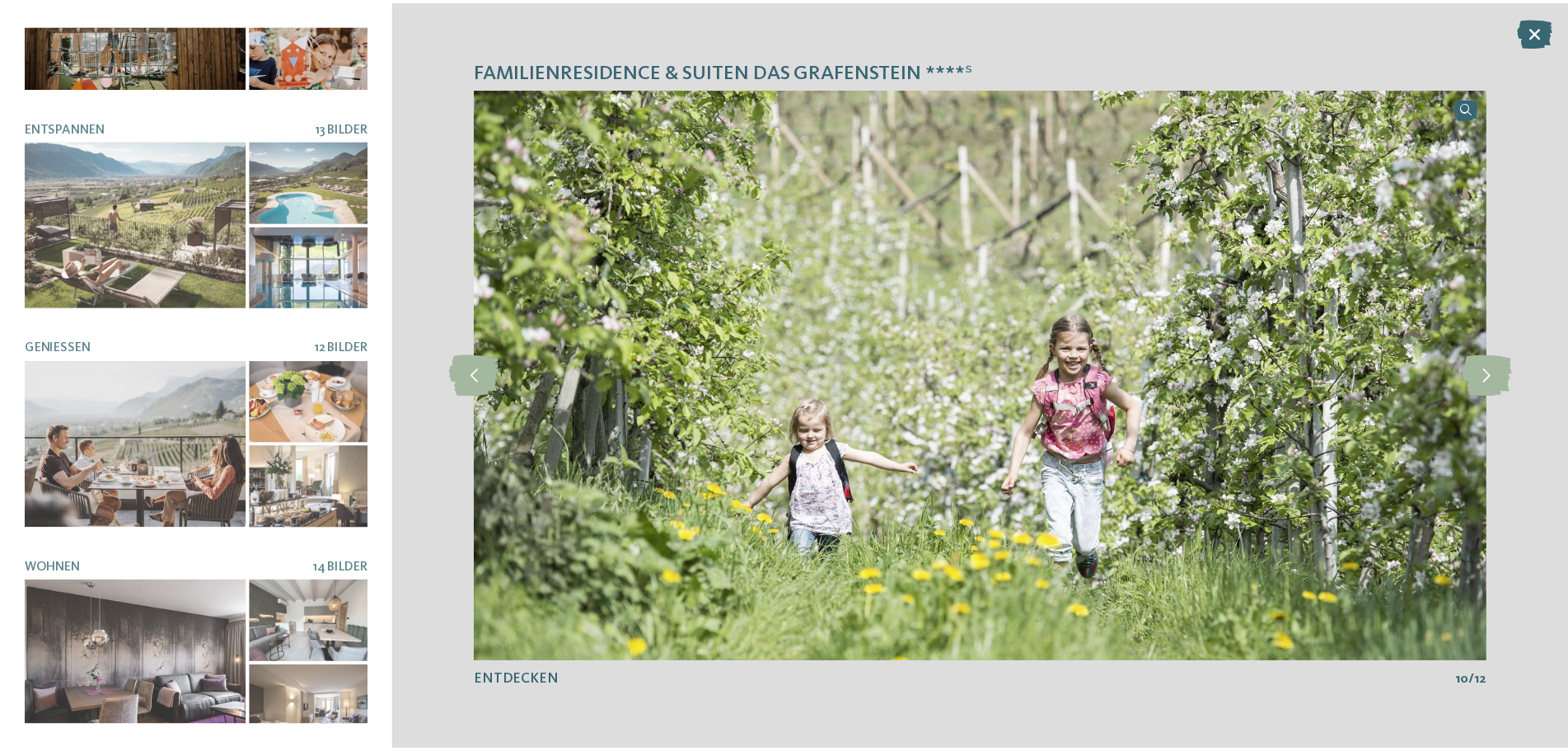
scroll to position [0, 0]
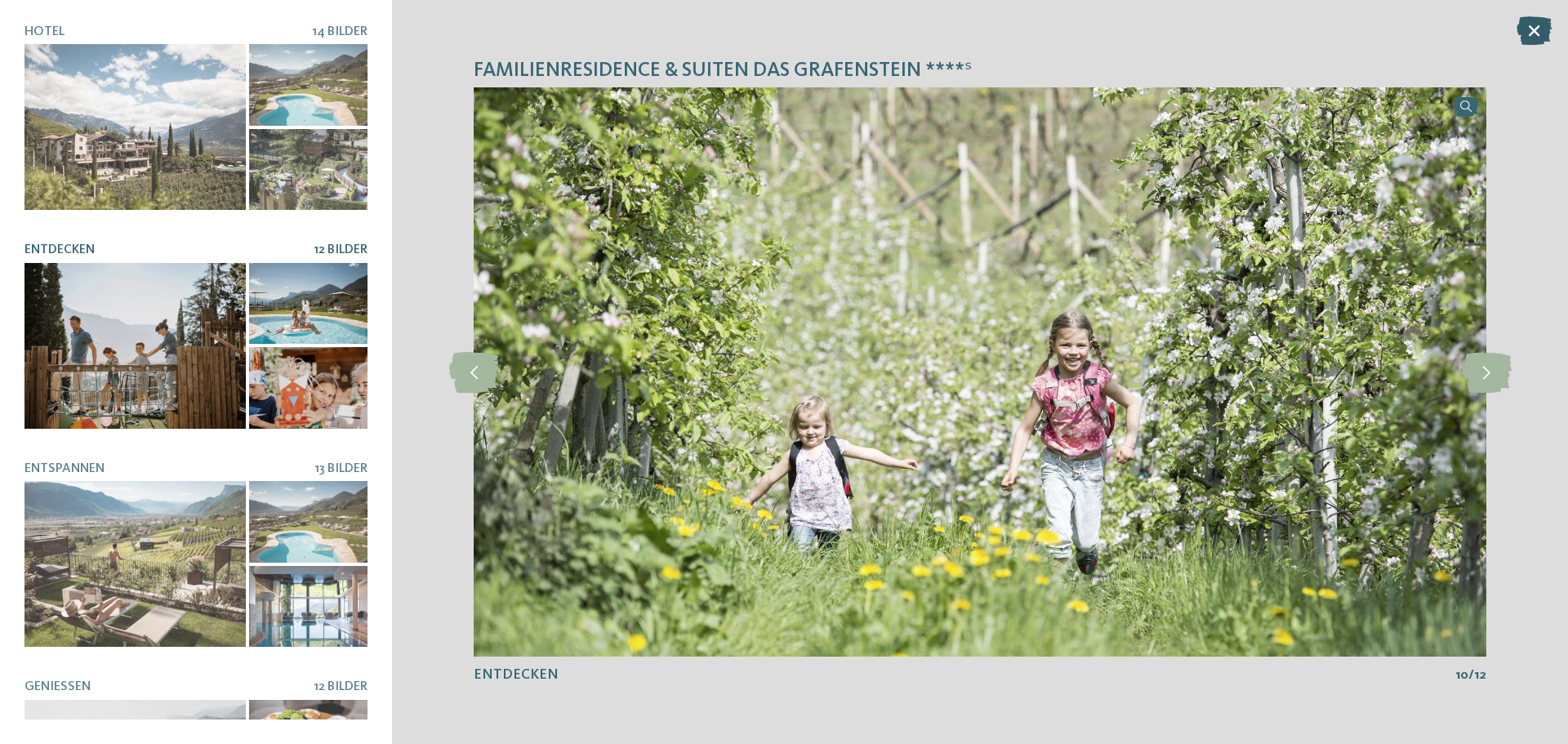
click at [1540, 27] on icon at bounding box center [1533, 30] width 35 height 28
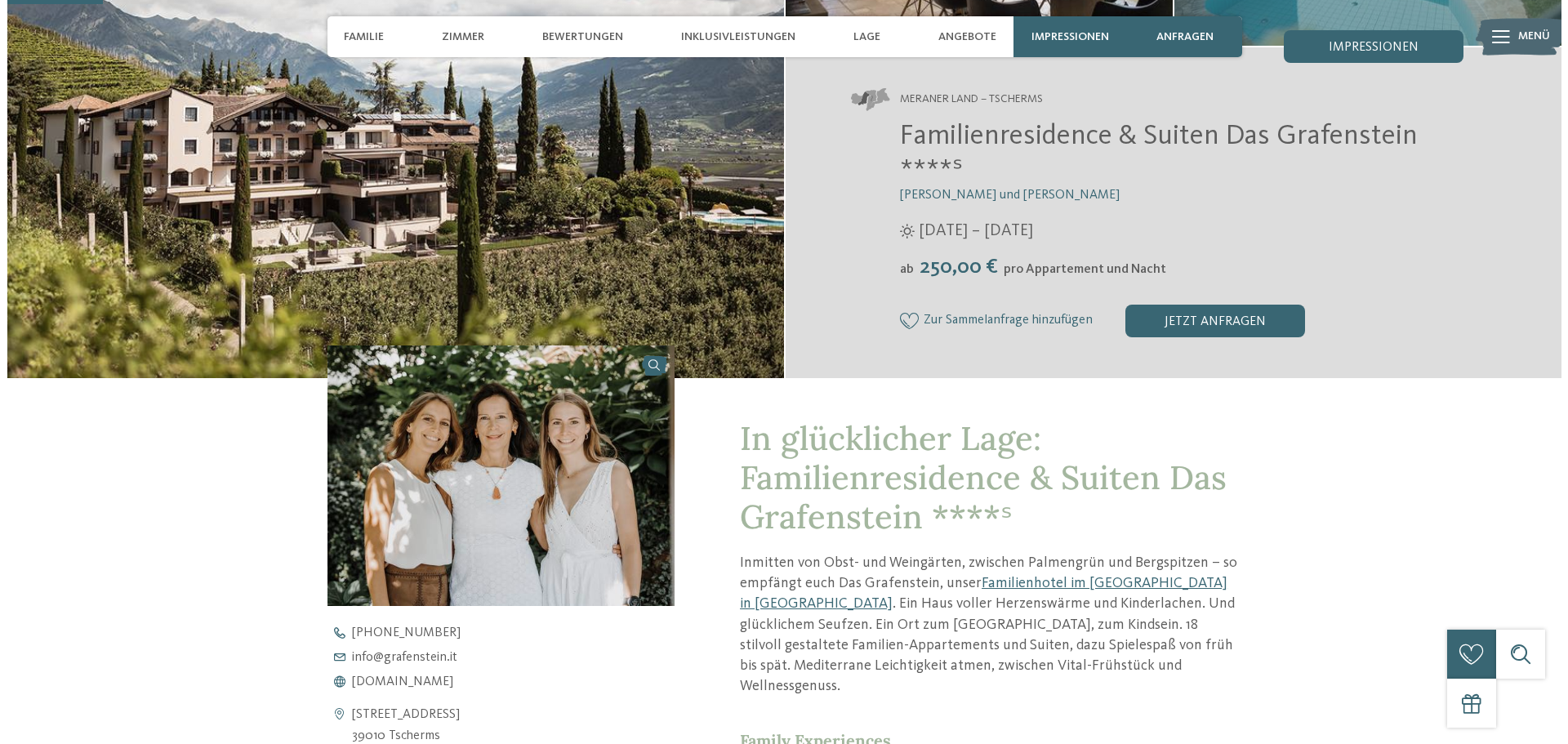
scroll to position [490, 0]
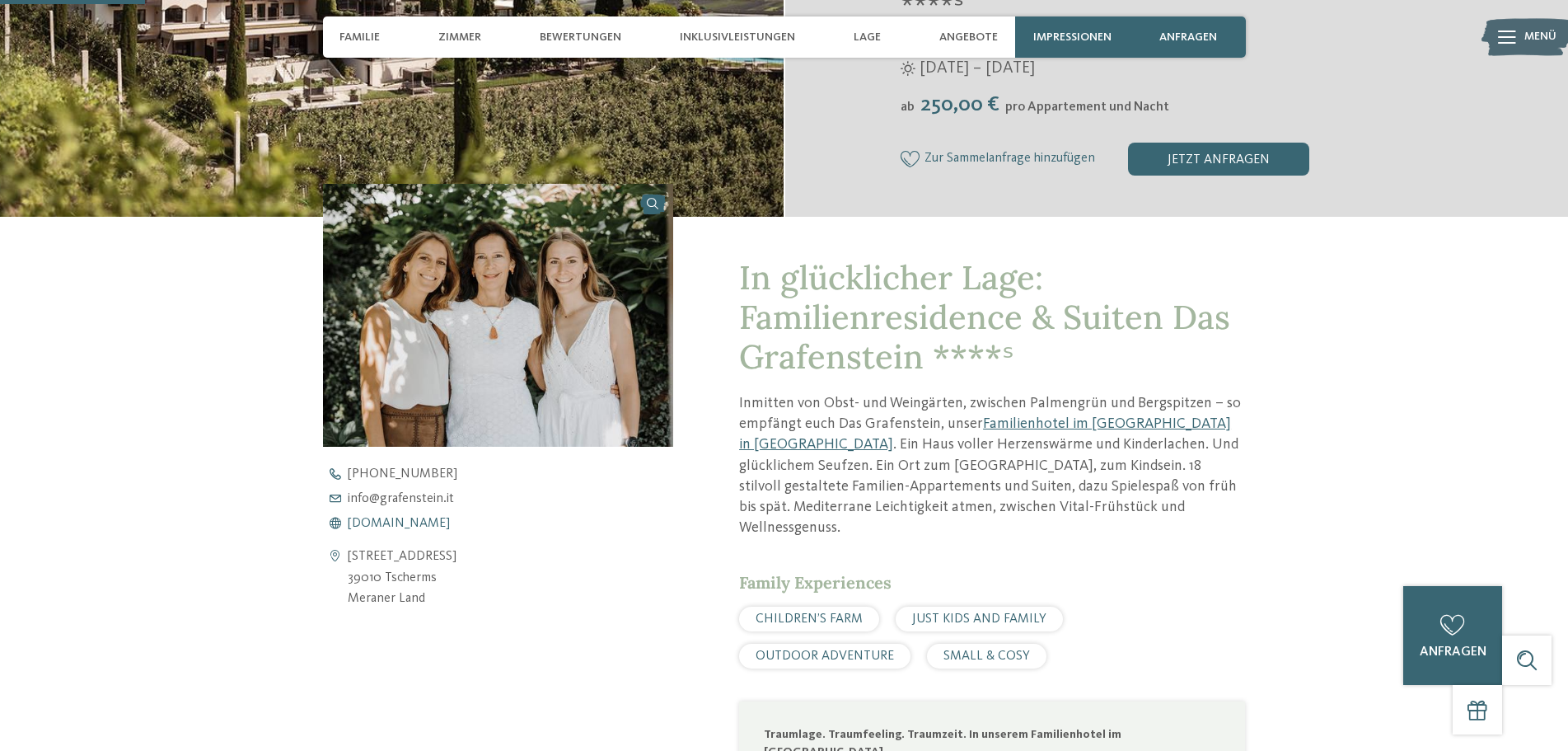
click at [428, 521] on span "[DOMAIN_NAME]" at bounding box center [399, 524] width 102 height 13
